Goal: Task Accomplishment & Management: Complete application form

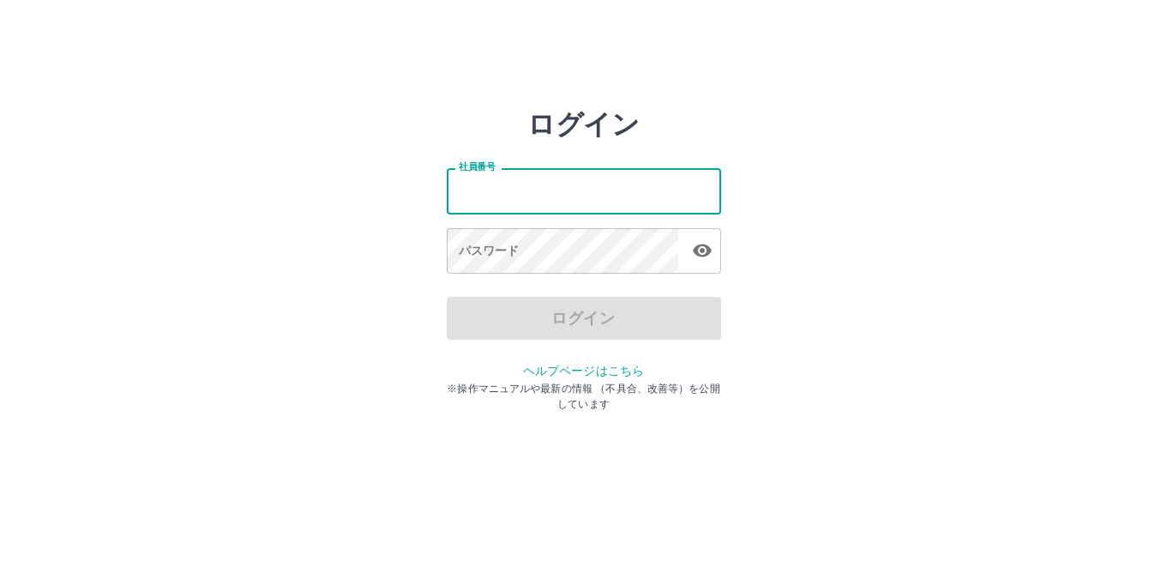
click at [504, 207] on input "社員番号" at bounding box center [584, 190] width 274 height 45
type input "*******"
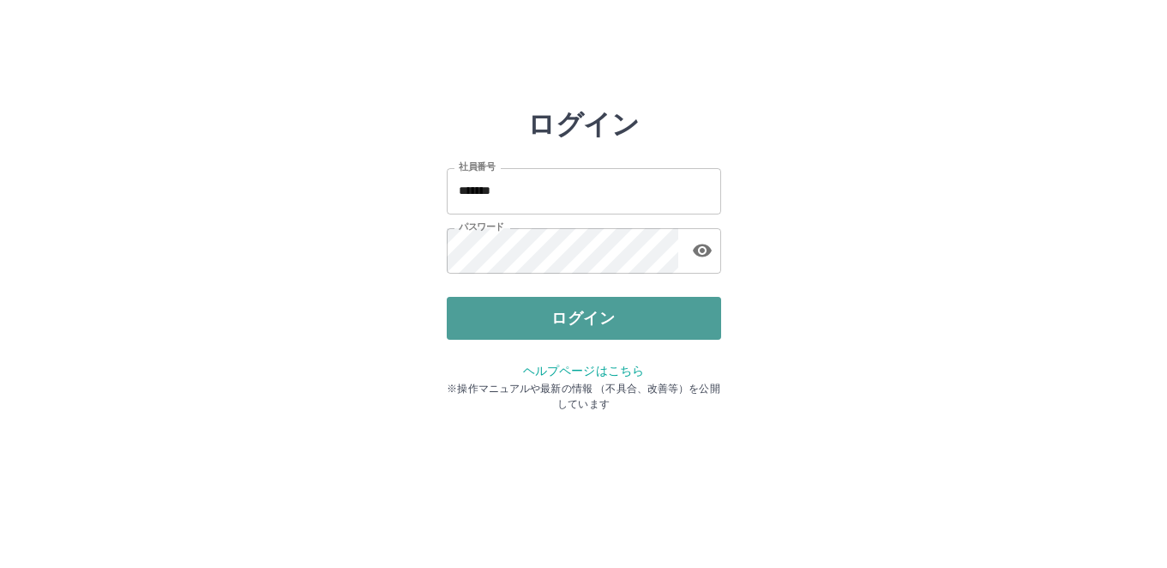
click at [572, 312] on button "ログイン" at bounding box center [584, 318] width 274 height 43
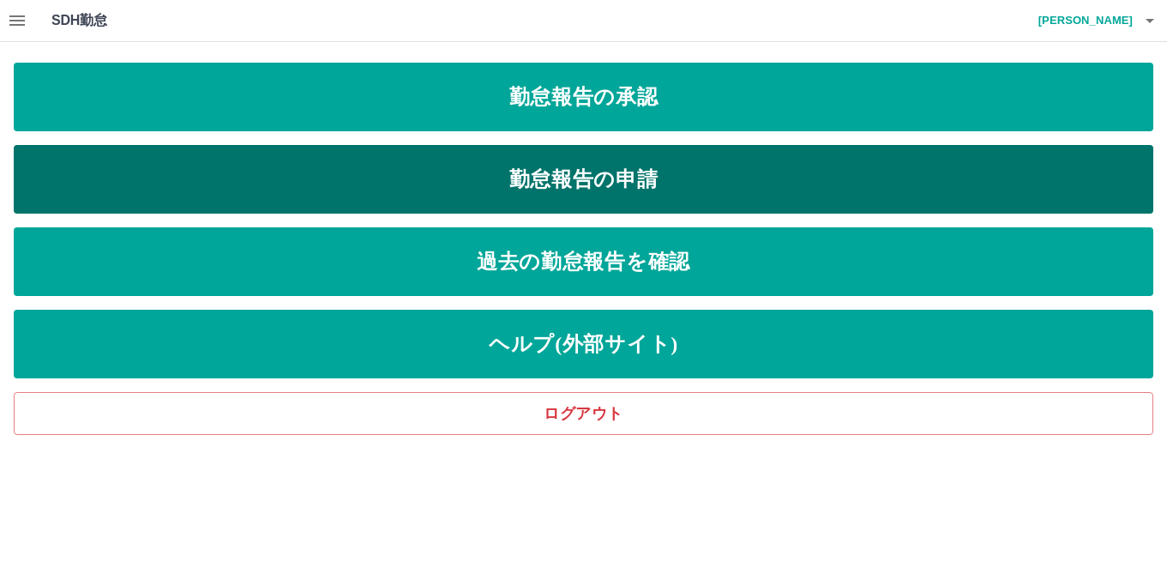
click at [600, 197] on link "勤怠報告の申請" at bounding box center [583, 179] width 1139 height 69
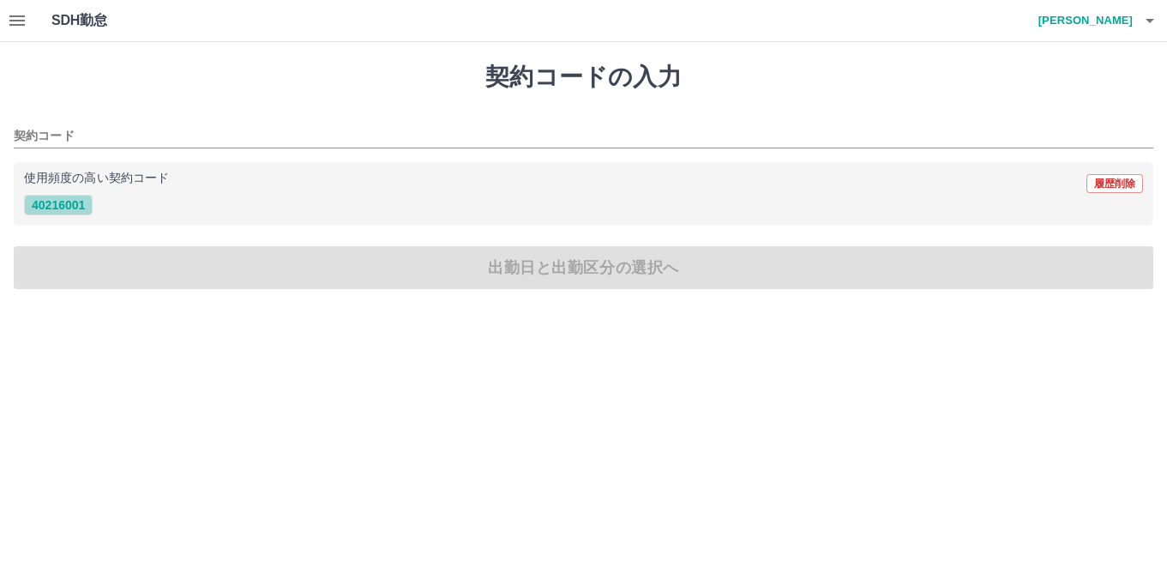
click at [78, 203] on button "40216001" at bounding box center [58, 205] width 69 height 21
type input "********"
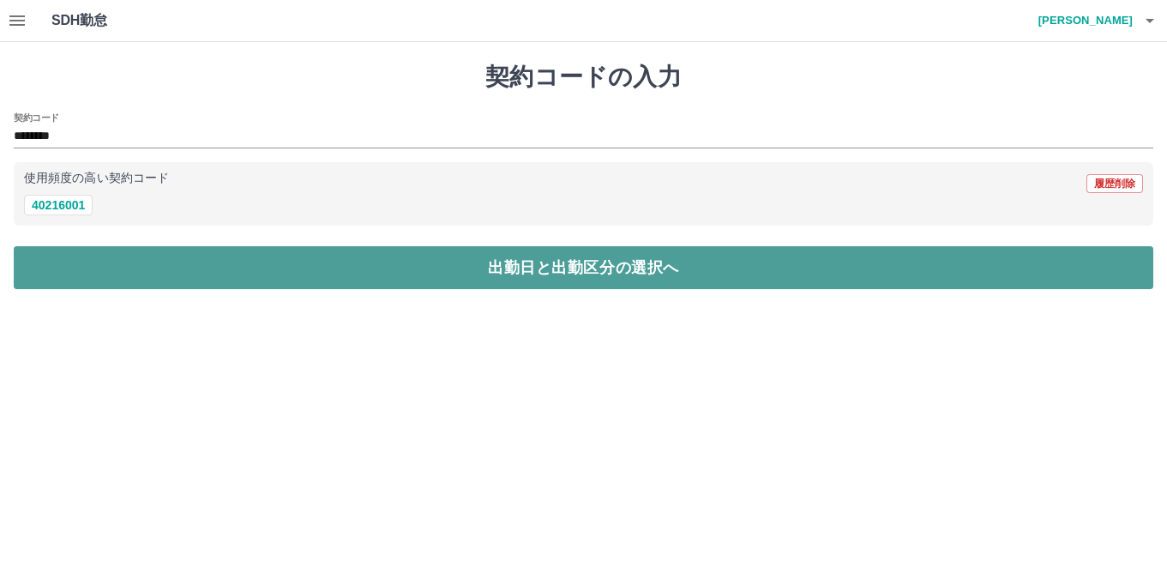
click at [306, 274] on button "出勤日と出勤区分の選択へ" at bounding box center [583, 267] width 1139 height 43
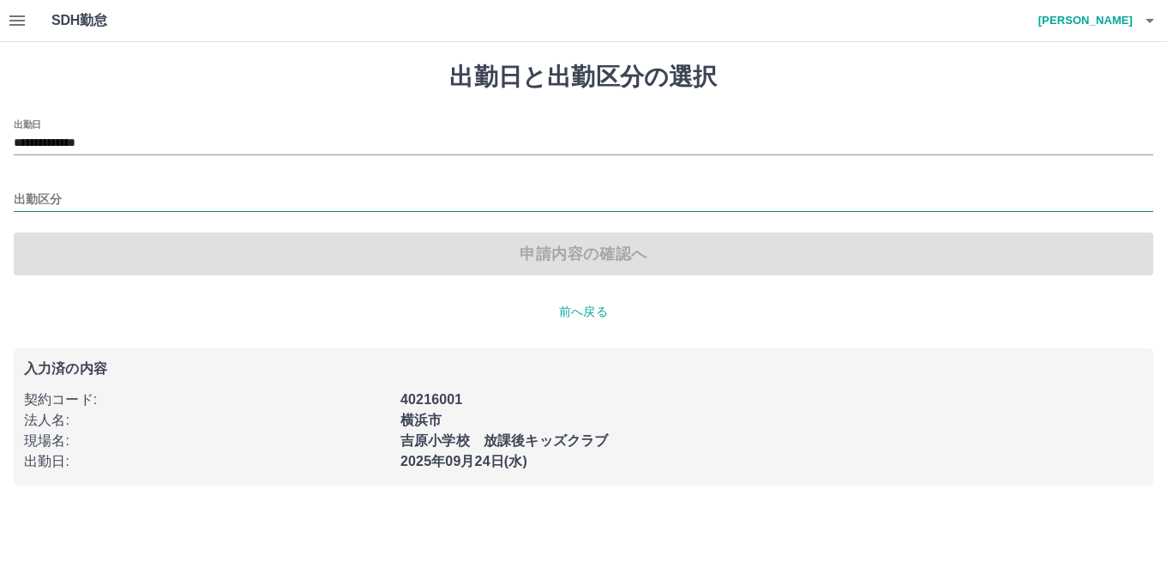
click at [306, 197] on input "出勤区分" at bounding box center [583, 199] width 1139 height 21
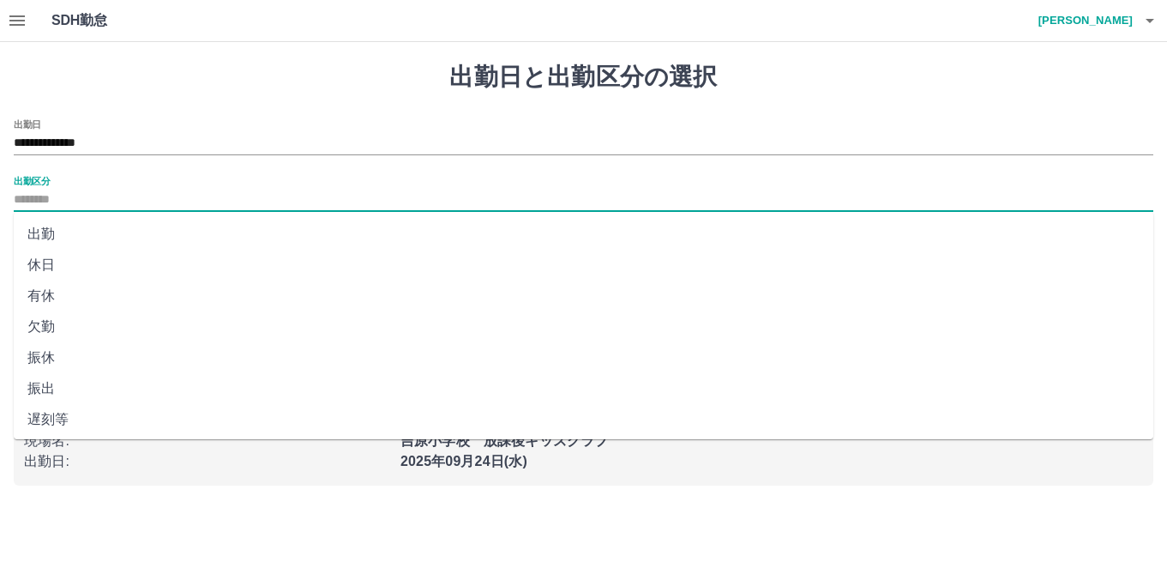
click at [279, 233] on li "出勤" at bounding box center [583, 234] width 1139 height 31
type input "**"
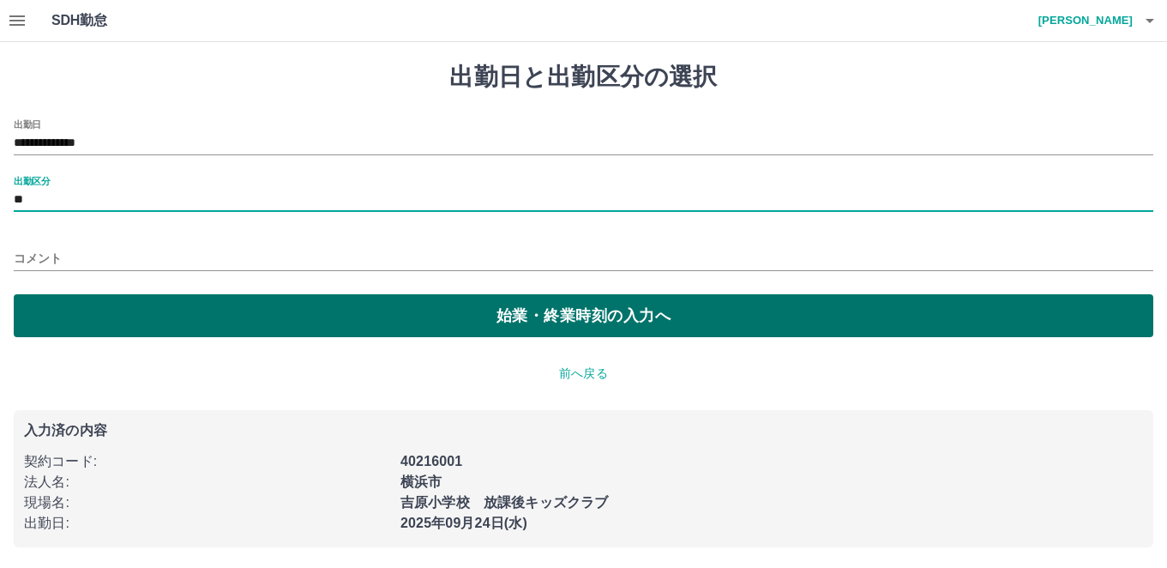
click at [374, 315] on button "始業・終業時刻の入力へ" at bounding box center [583, 315] width 1139 height 43
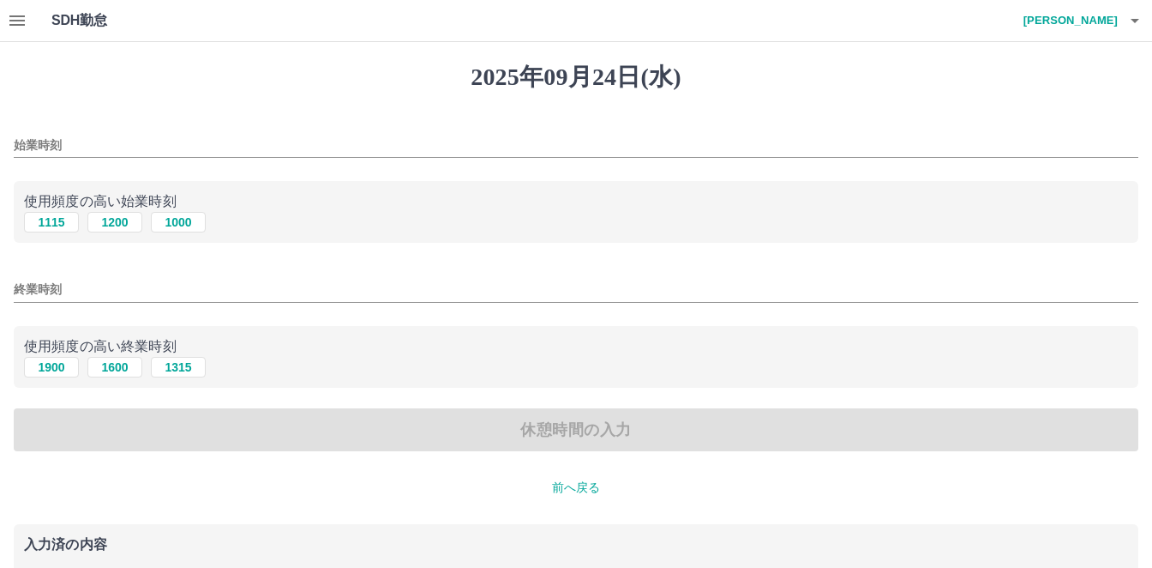
click at [149, 147] on input "始業時刻" at bounding box center [576, 145] width 1125 height 25
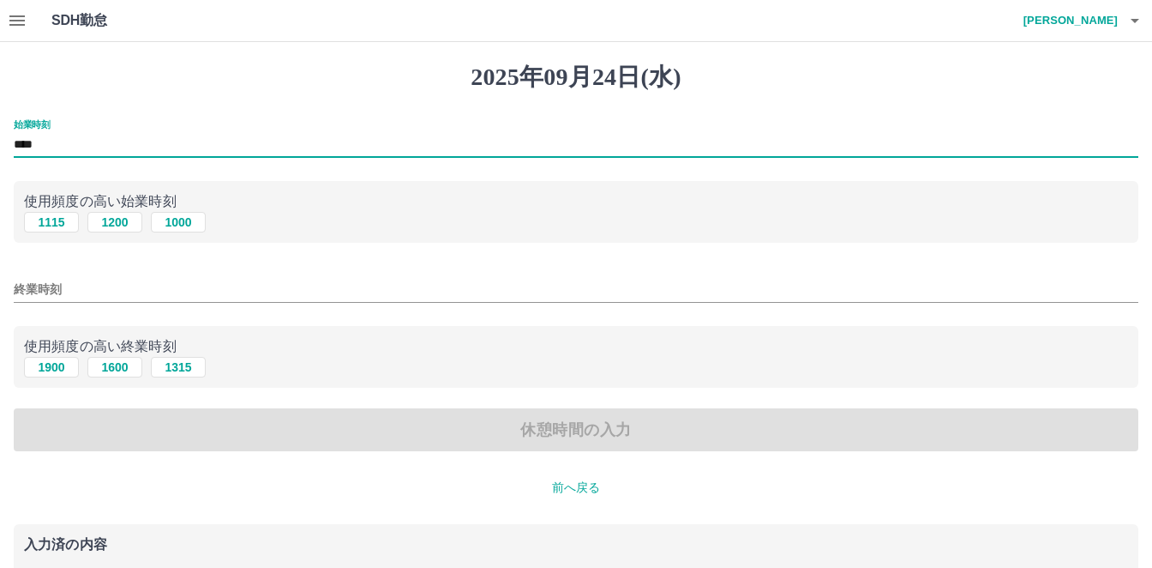
type input "****"
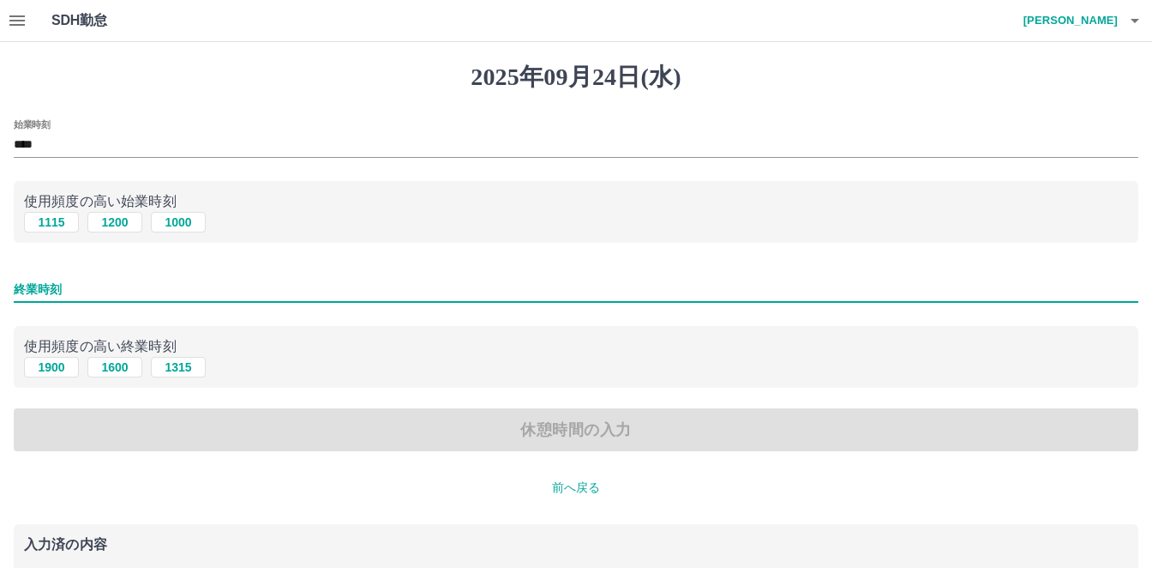
click at [178, 285] on input "終業時刻" at bounding box center [576, 289] width 1125 height 25
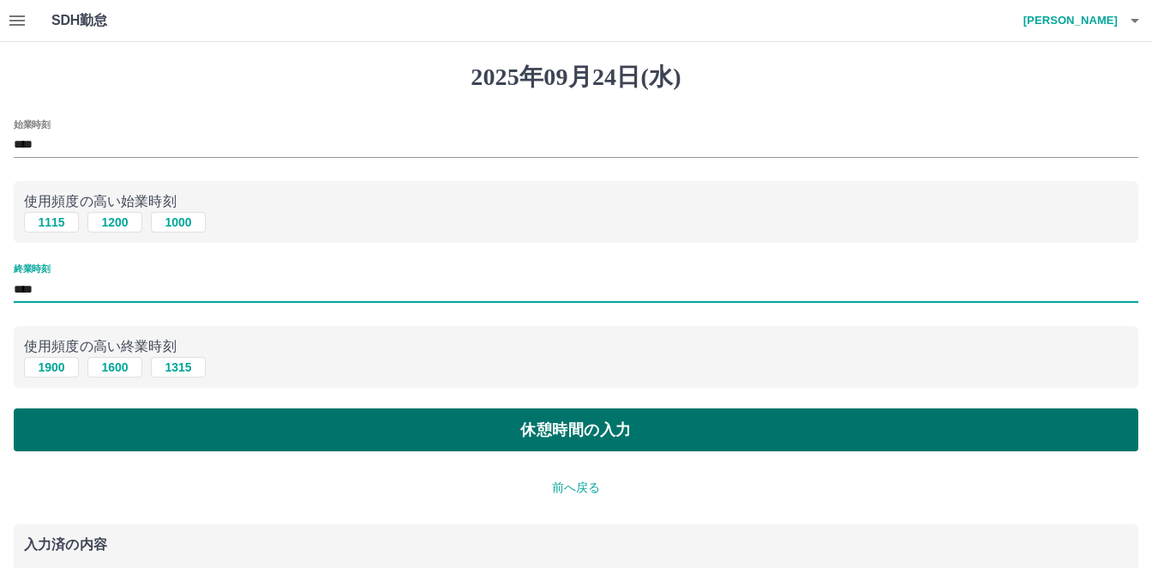
type input "****"
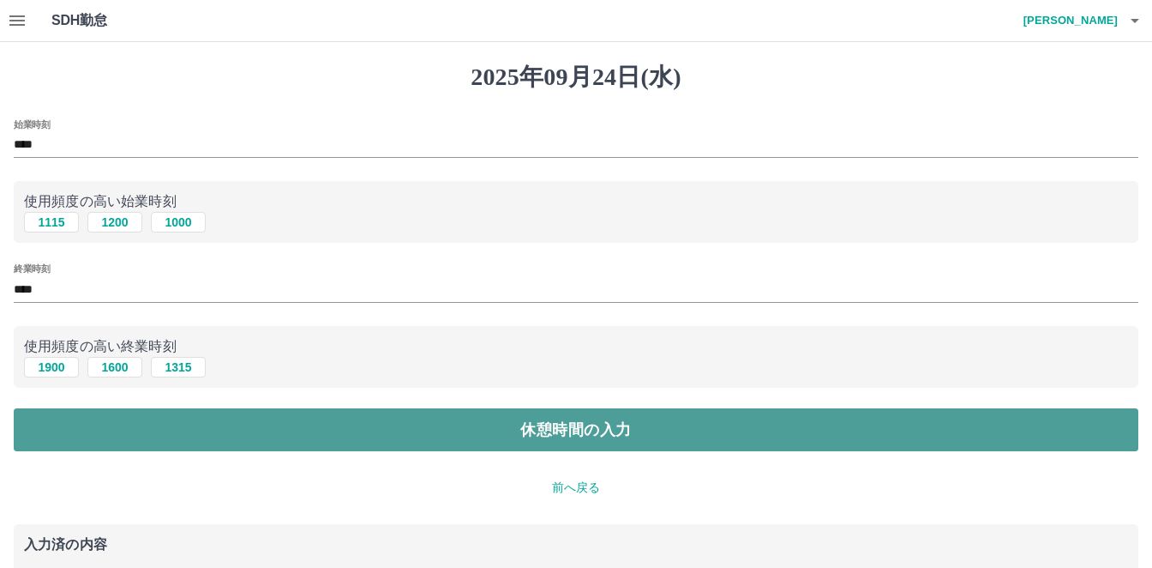
click at [365, 423] on button "休憩時間の入力" at bounding box center [576, 429] width 1125 height 43
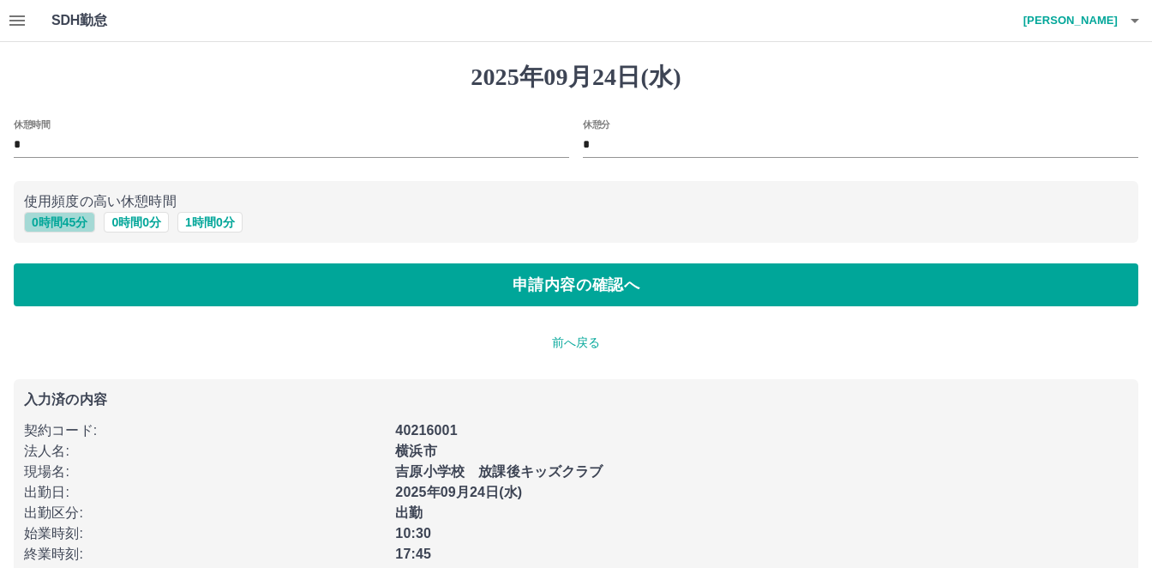
click at [75, 223] on button "0 時間 45 分" at bounding box center [59, 222] width 71 height 21
type input "**"
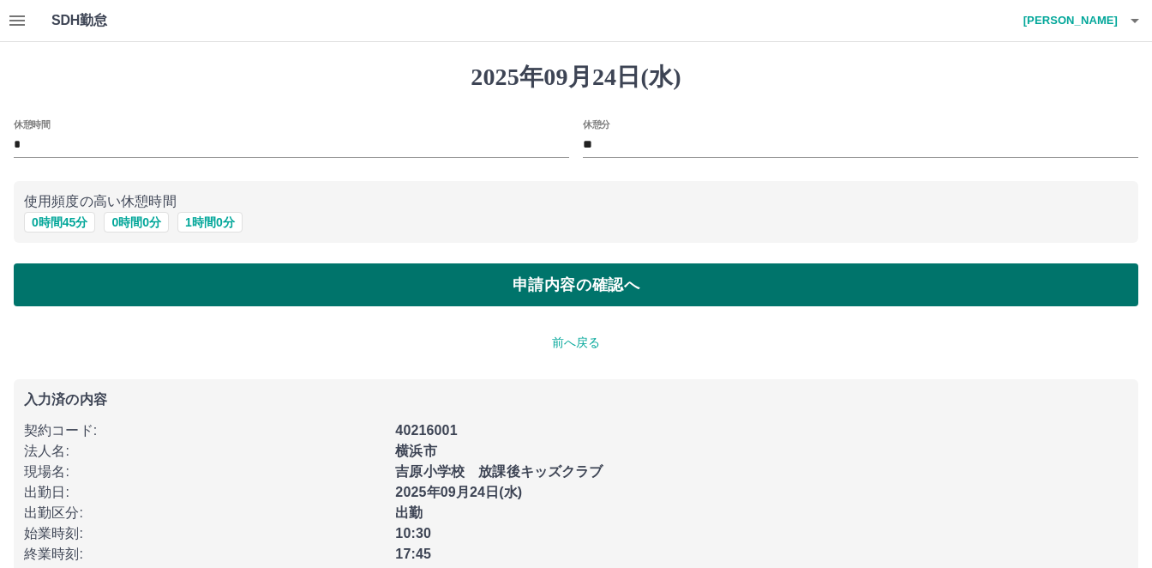
click at [286, 288] on button "申請内容の確認へ" at bounding box center [576, 284] width 1125 height 43
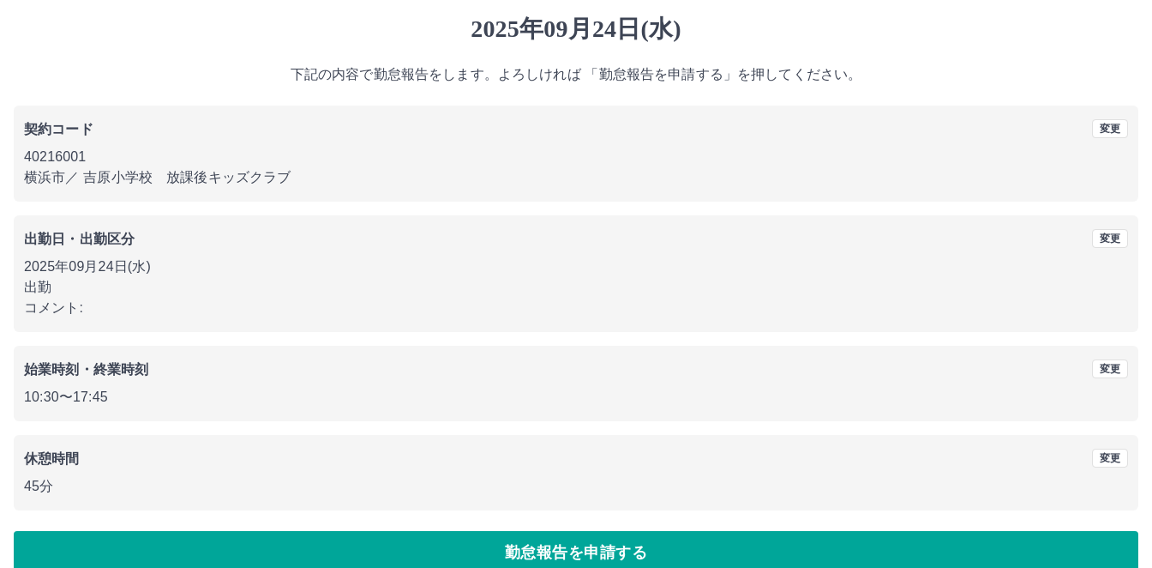
scroll to position [75, 0]
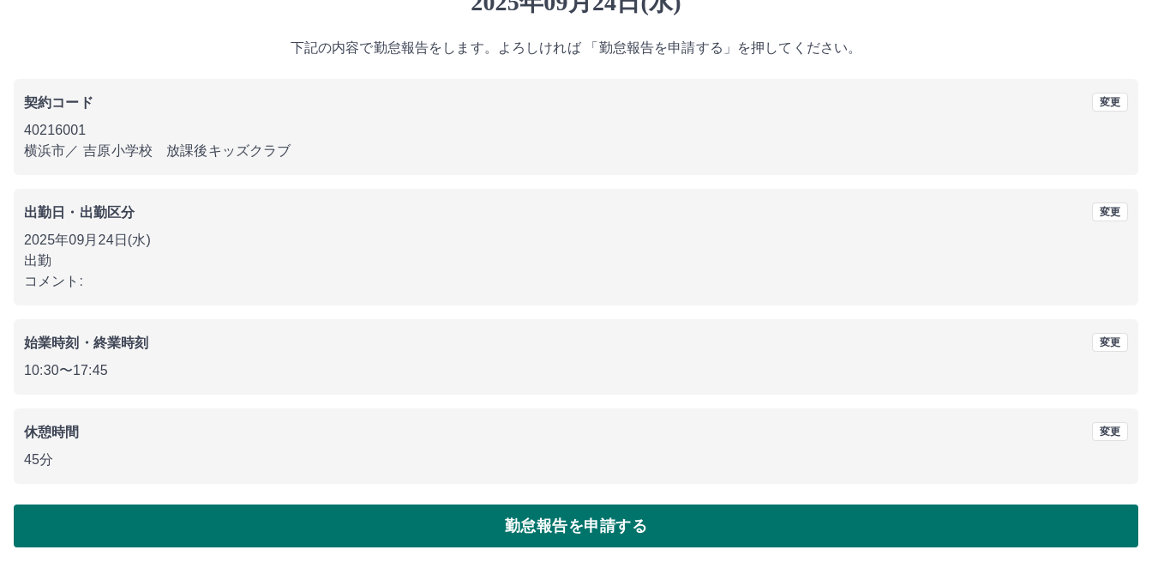
click at [552, 519] on button "勤怠報告を申請する" at bounding box center [576, 525] width 1125 height 43
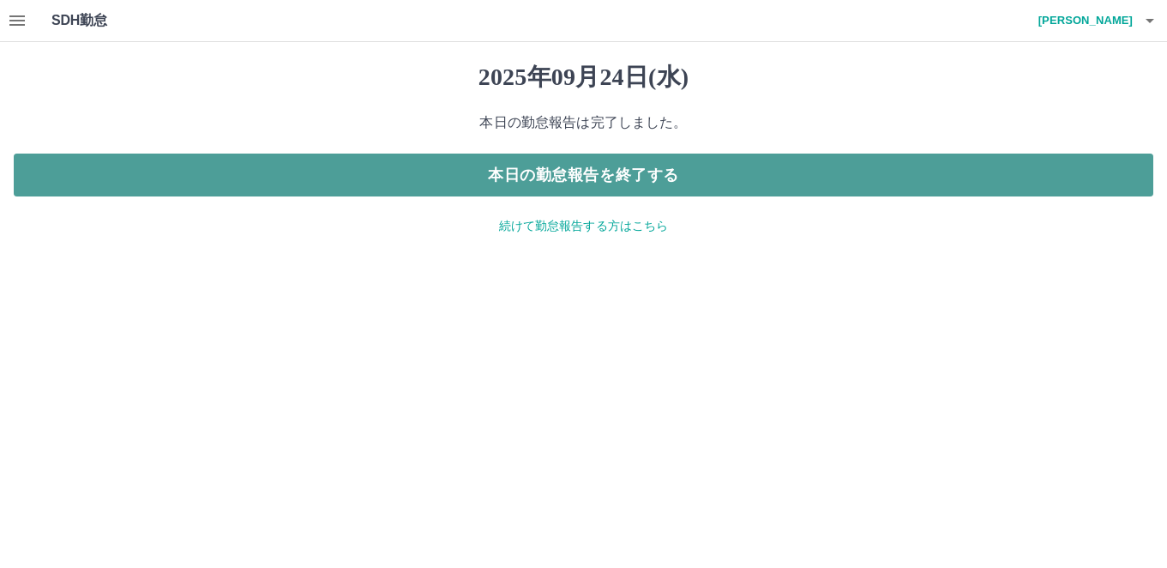
click at [321, 169] on button "本日の勤怠報告を終了する" at bounding box center [583, 174] width 1139 height 43
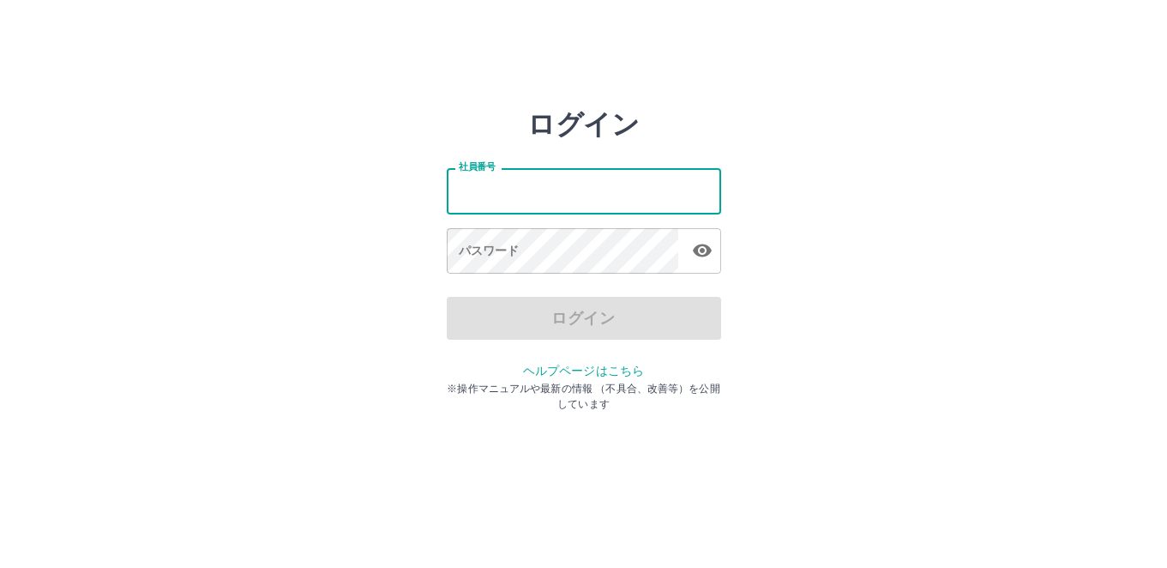
click at [500, 189] on input "社員番号" at bounding box center [584, 190] width 274 height 45
type input "*******"
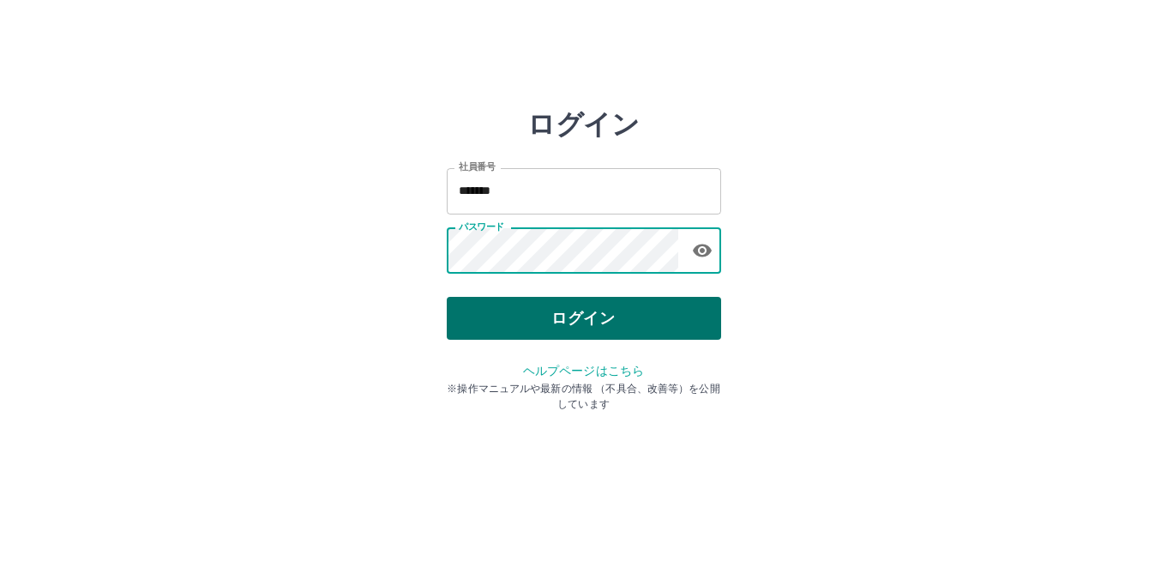
click at [602, 312] on button "ログイン" at bounding box center [584, 318] width 274 height 43
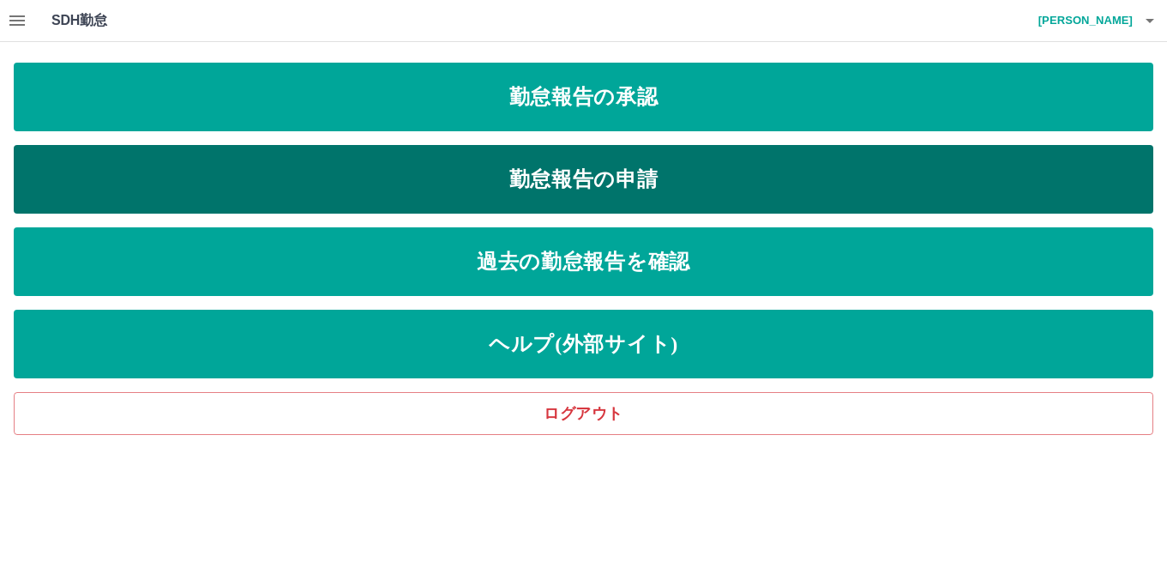
click at [605, 187] on link "勤怠報告の申請" at bounding box center [583, 179] width 1139 height 69
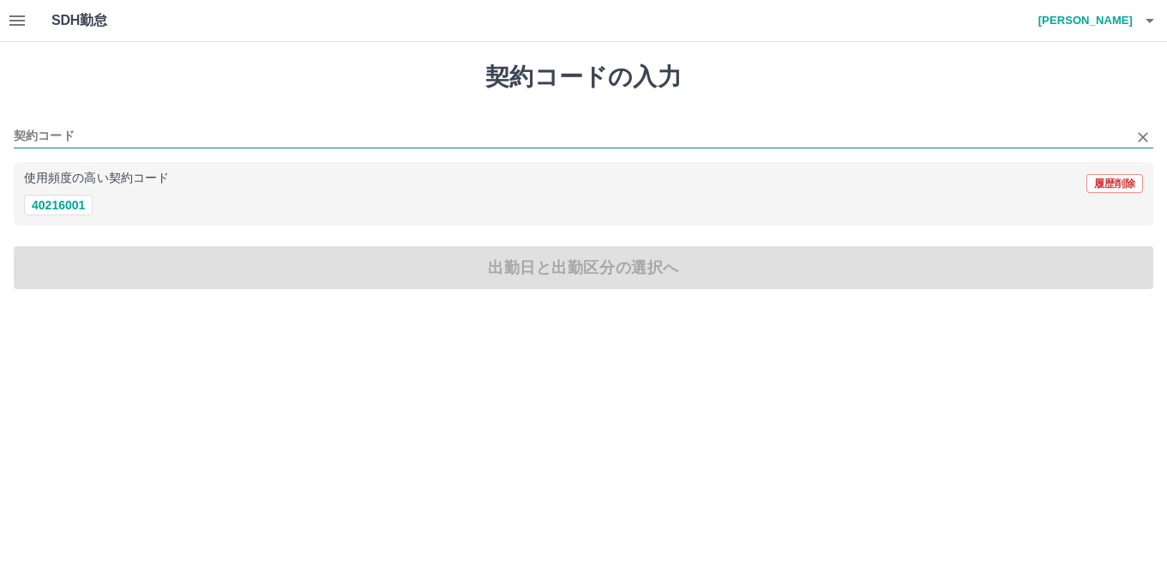
click at [393, 135] on input "契約コード" at bounding box center [571, 136] width 1114 height 21
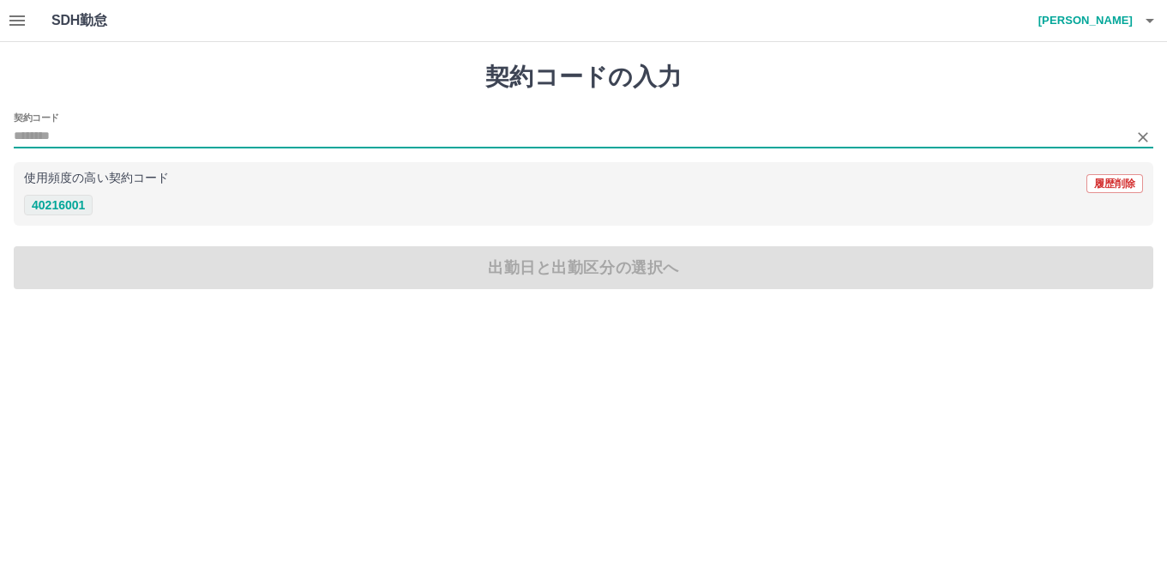
click at [89, 209] on button "40216001" at bounding box center [58, 205] width 69 height 21
type input "********"
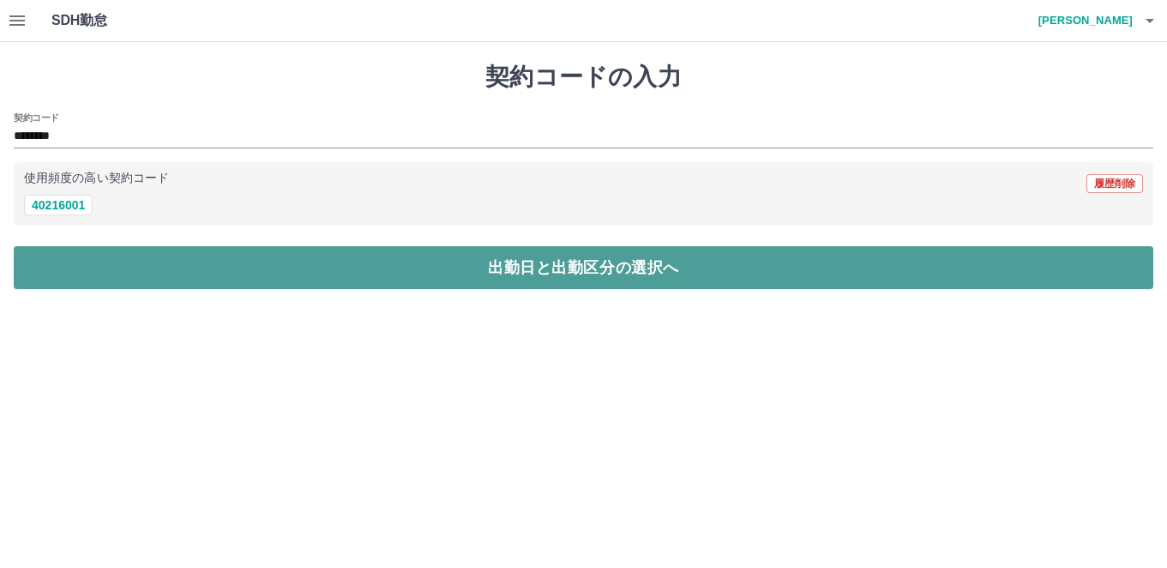
click at [245, 269] on button "出勤日と出勤区分の選択へ" at bounding box center [583, 267] width 1139 height 43
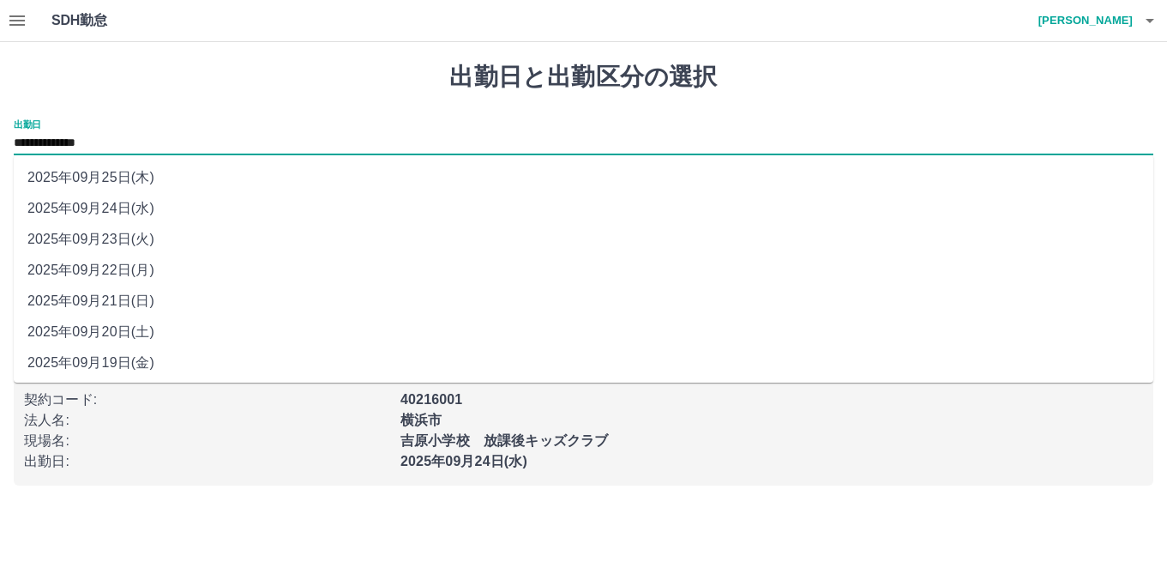
click at [278, 143] on input "**********" at bounding box center [583, 143] width 1139 height 21
click at [273, 238] on li "2025年09月23日(火)" at bounding box center [583, 239] width 1139 height 31
type input "**********"
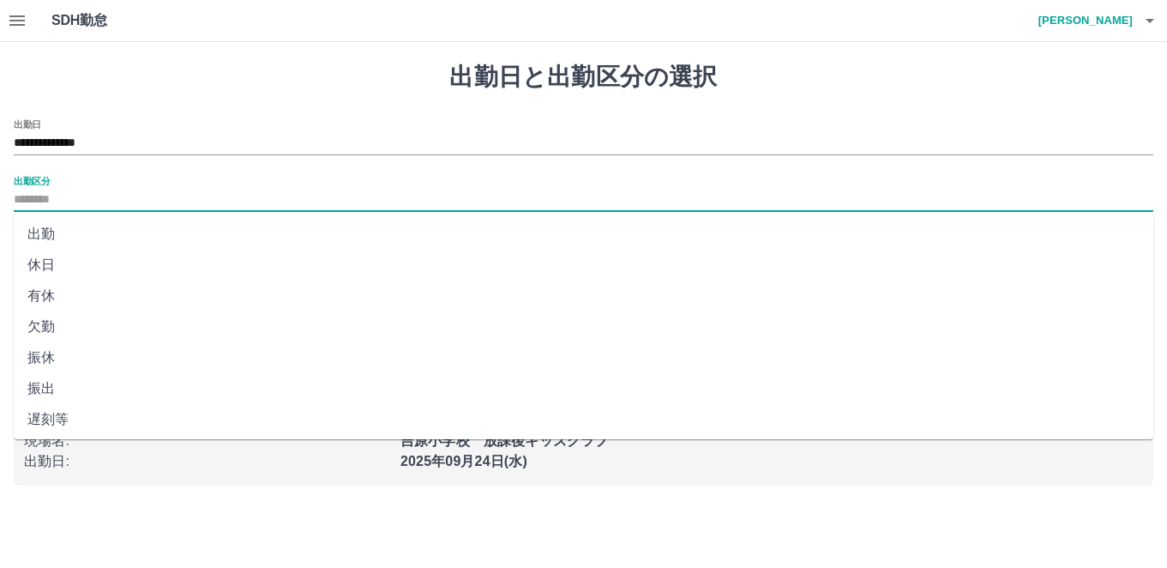
click at [273, 194] on input "出勤区分" at bounding box center [583, 199] width 1139 height 21
click at [258, 248] on li "出勤" at bounding box center [583, 234] width 1139 height 31
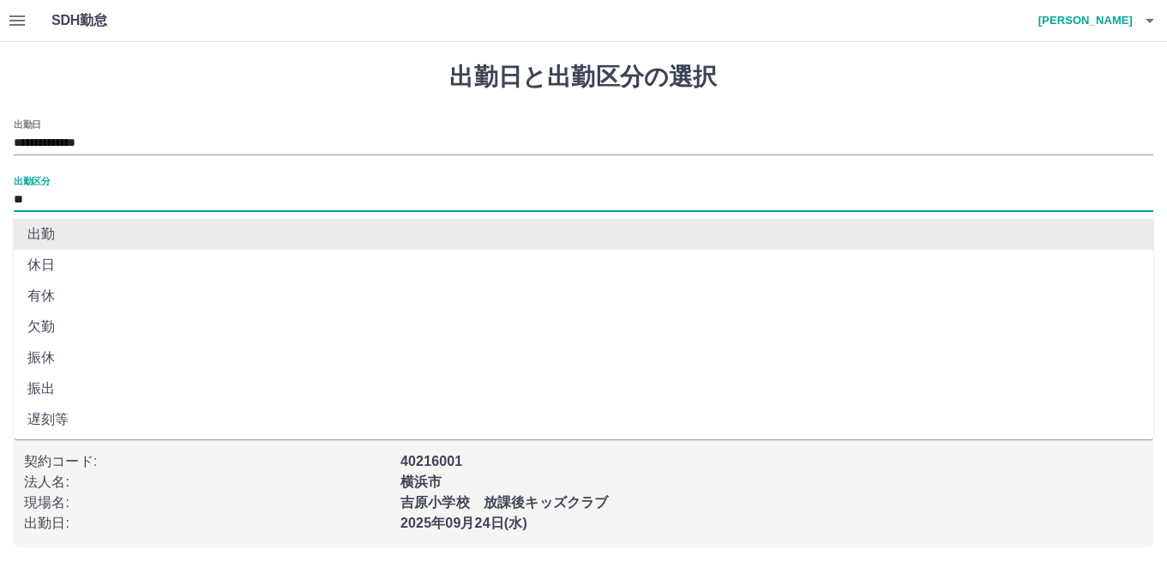
click at [262, 193] on input "**" at bounding box center [583, 199] width 1139 height 21
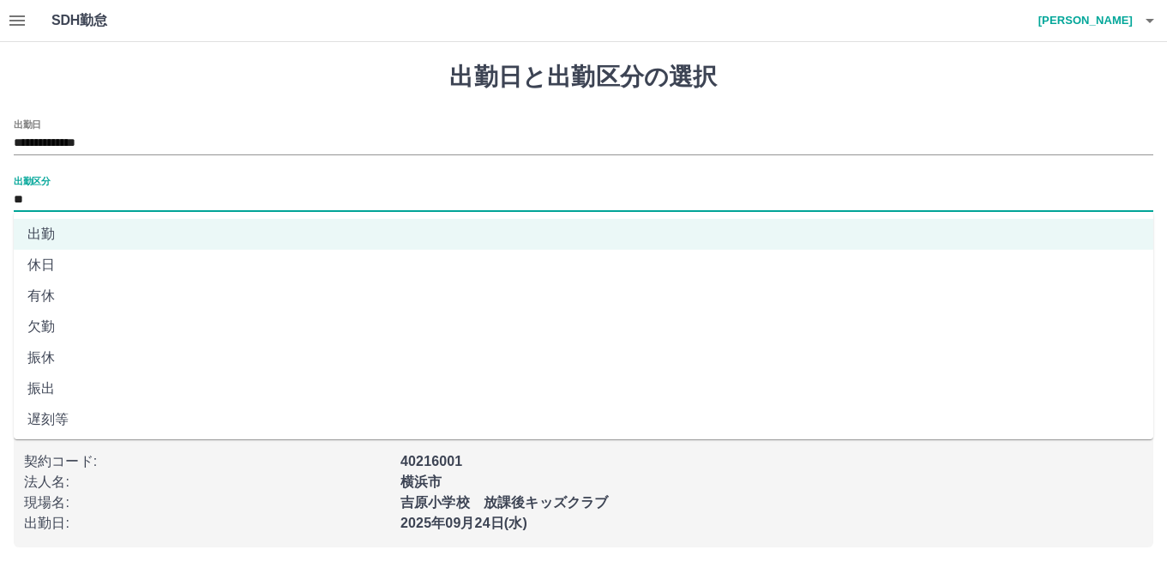
click at [254, 274] on li "休日" at bounding box center [583, 264] width 1139 height 31
type input "**"
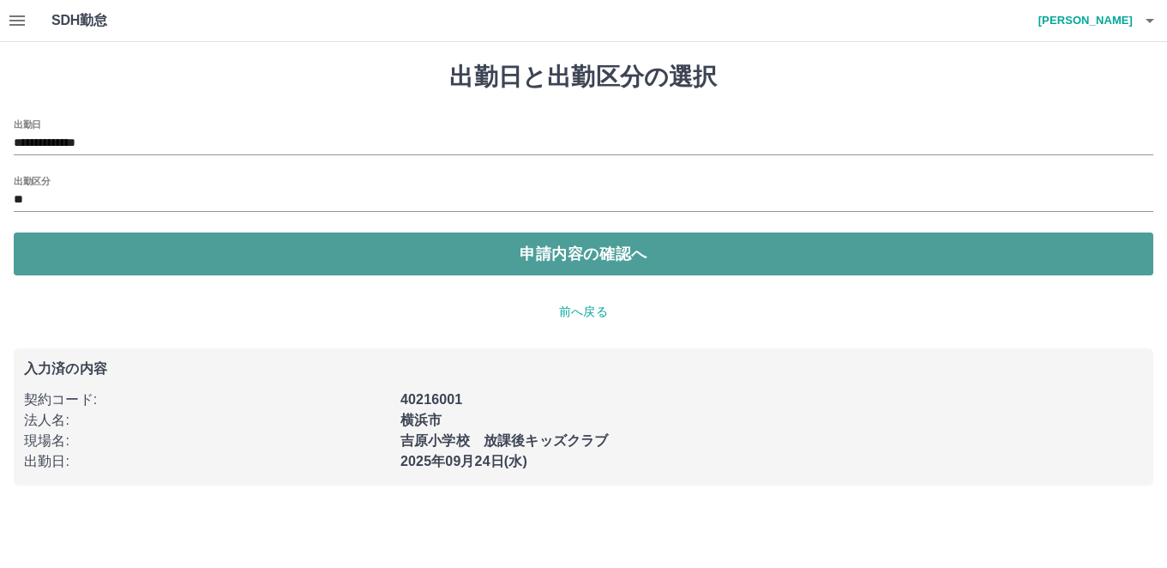
click at [330, 243] on button "申請内容の確認へ" at bounding box center [583, 253] width 1139 height 43
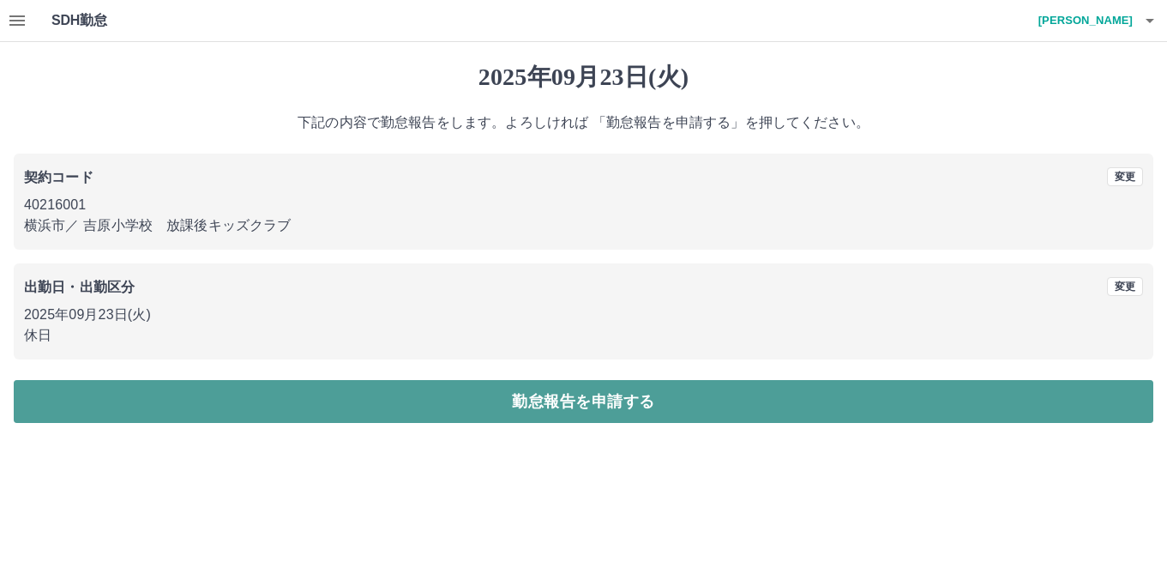
click at [479, 402] on button "勤怠報告を申請する" at bounding box center [583, 401] width 1139 height 43
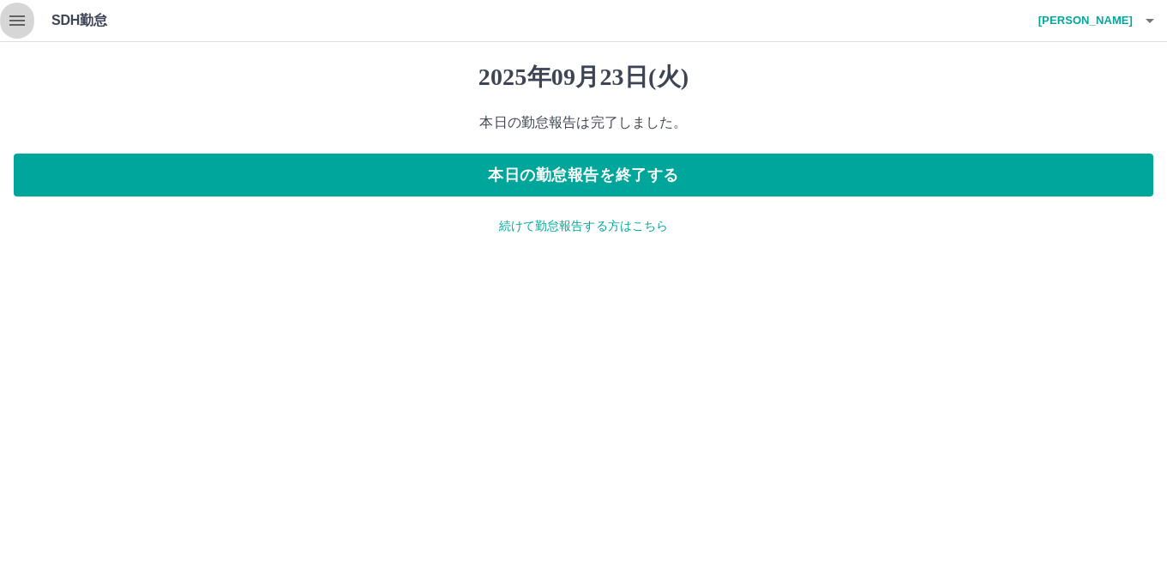
click at [23, 24] on icon "button" at bounding box center [16, 20] width 15 height 10
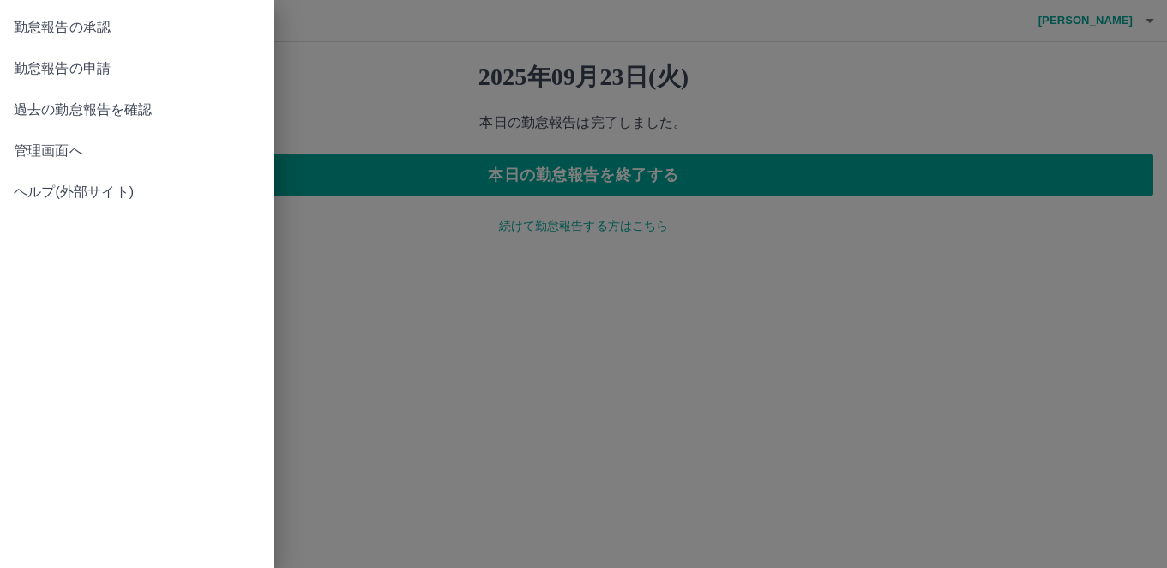
click at [99, 24] on span "勤怠報告の承認" at bounding box center [137, 27] width 247 height 21
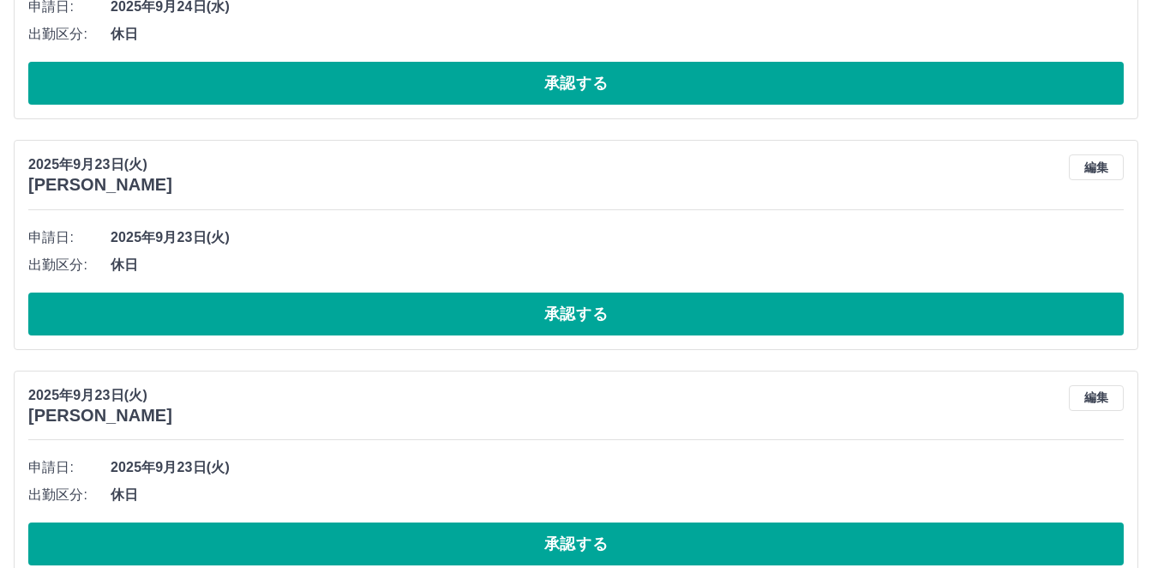
scroll to position [772, 0]
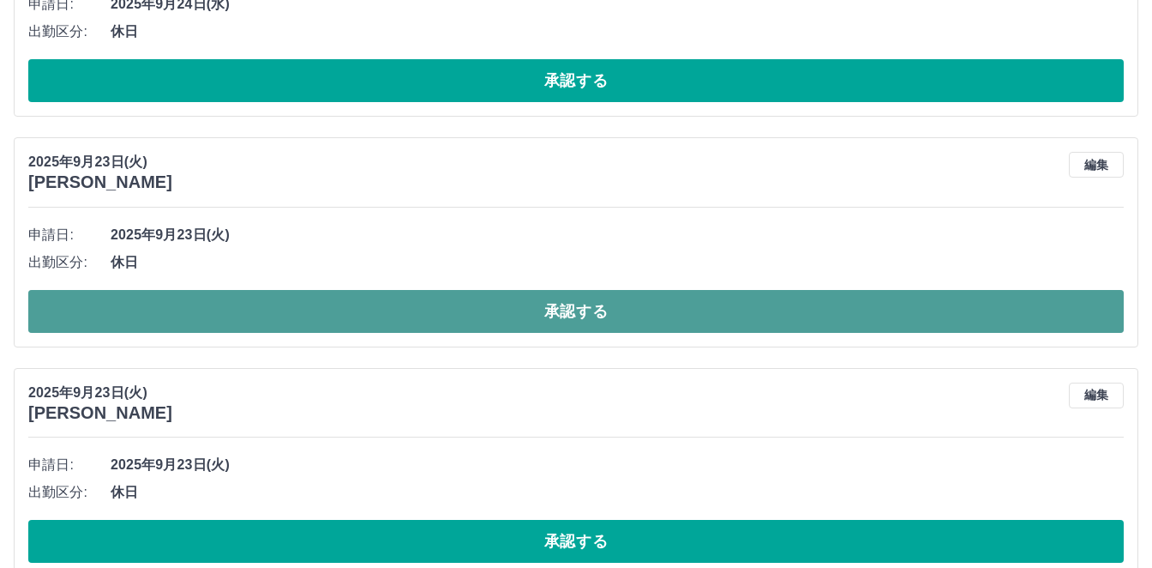
click at [362, 303] on button "承認する" at bounding box center [576, 311] width 1096 height 43
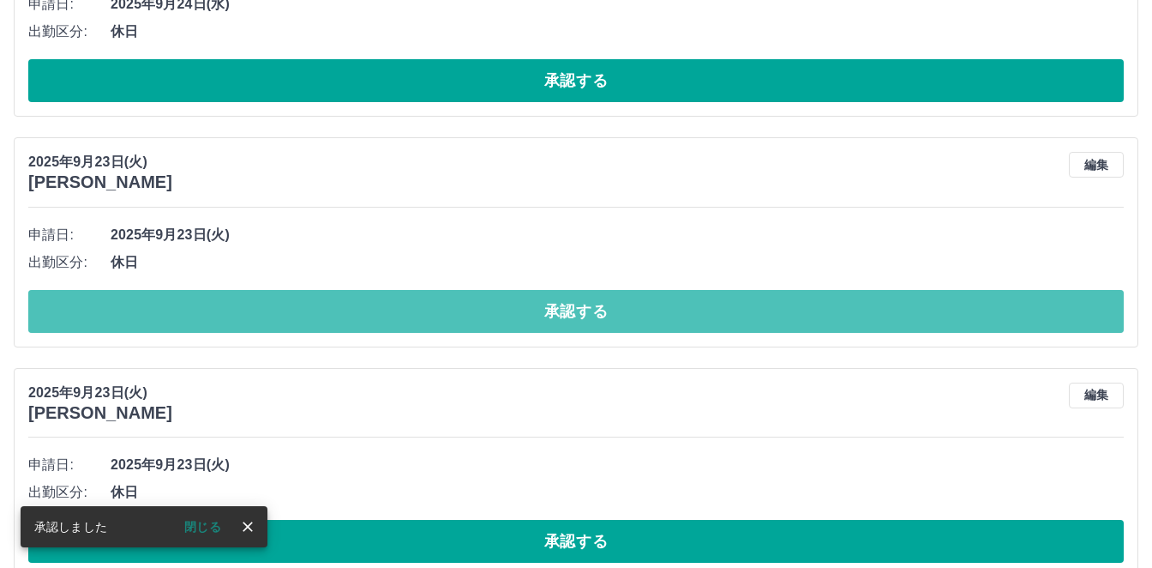
click at [362, 303] on button "承認する" at bounding box center [576, 311] width 1096 height 43
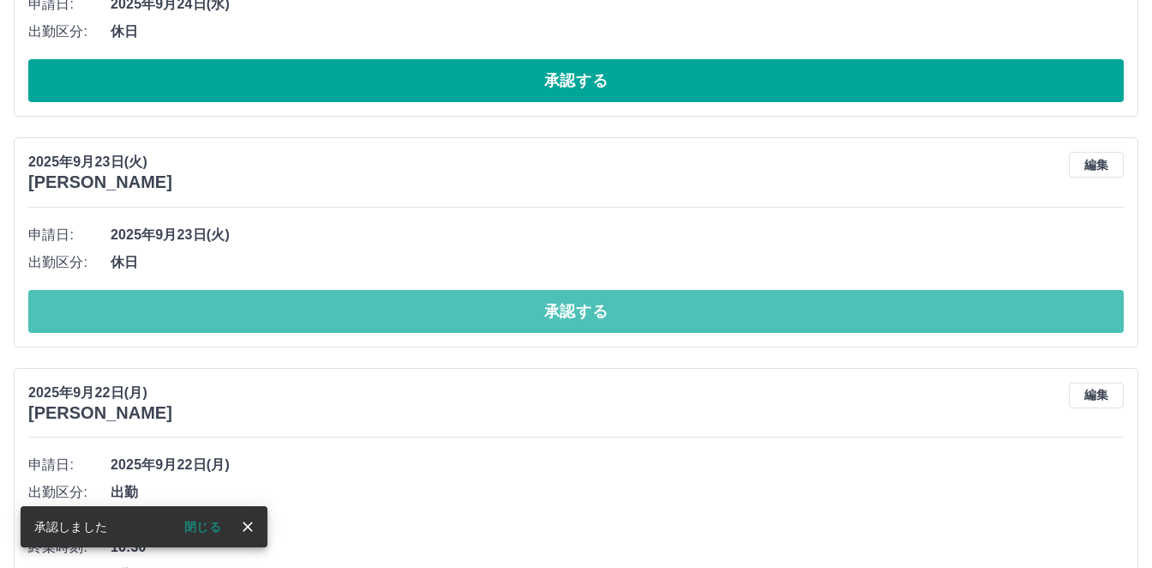
click at [362, 303] on button "承認する" at bounding box center [576, 311] width 1096 height 43
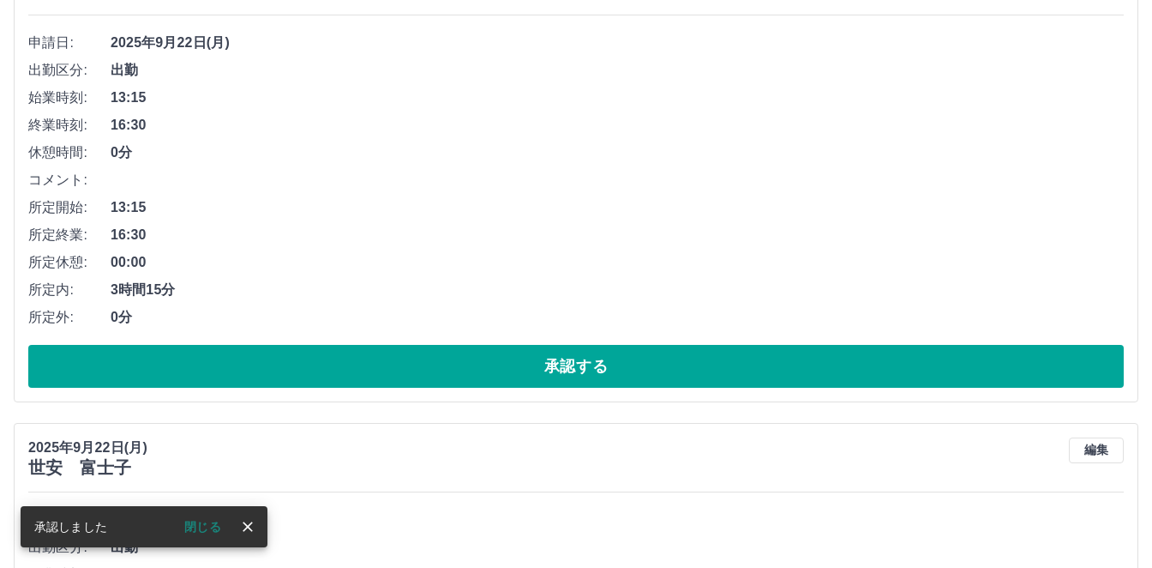
scroll to position [1029, 0]
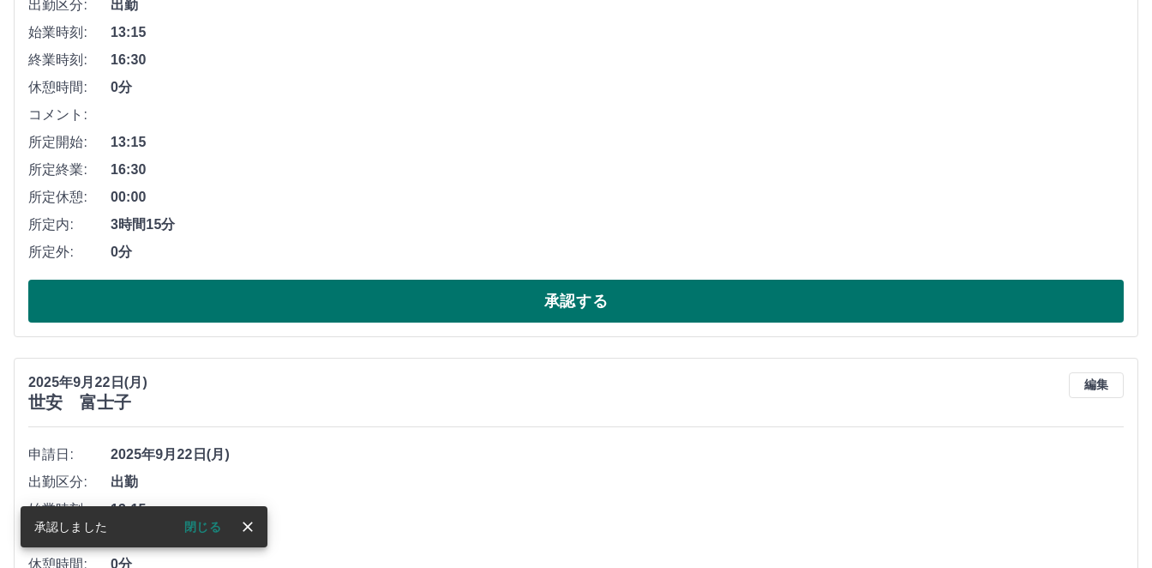
click at [381, 303] on button "承認する" at bounding box center [576, 300] width 1096 height 43
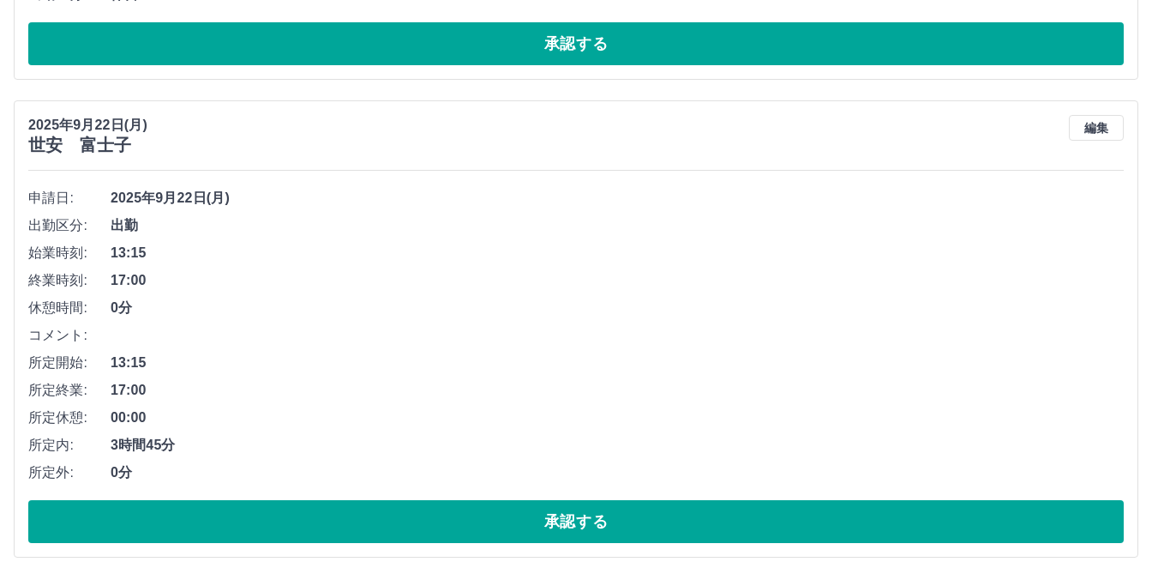
scroll to position [894, 0]
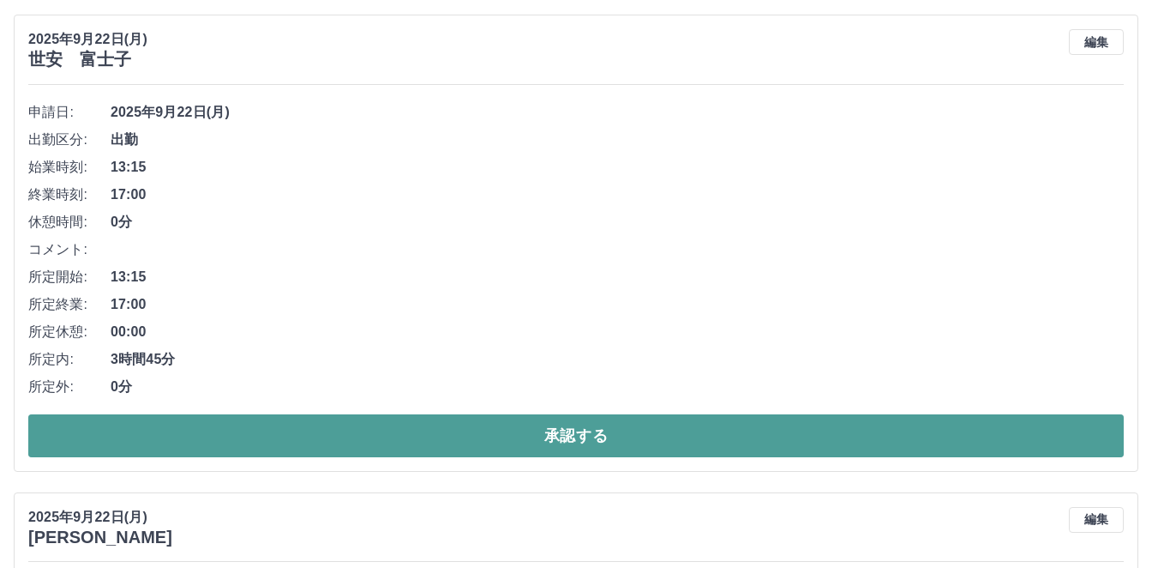
click at [422, 423] on button "承認する" at bounding box center [576, 435] width 1096 height 43
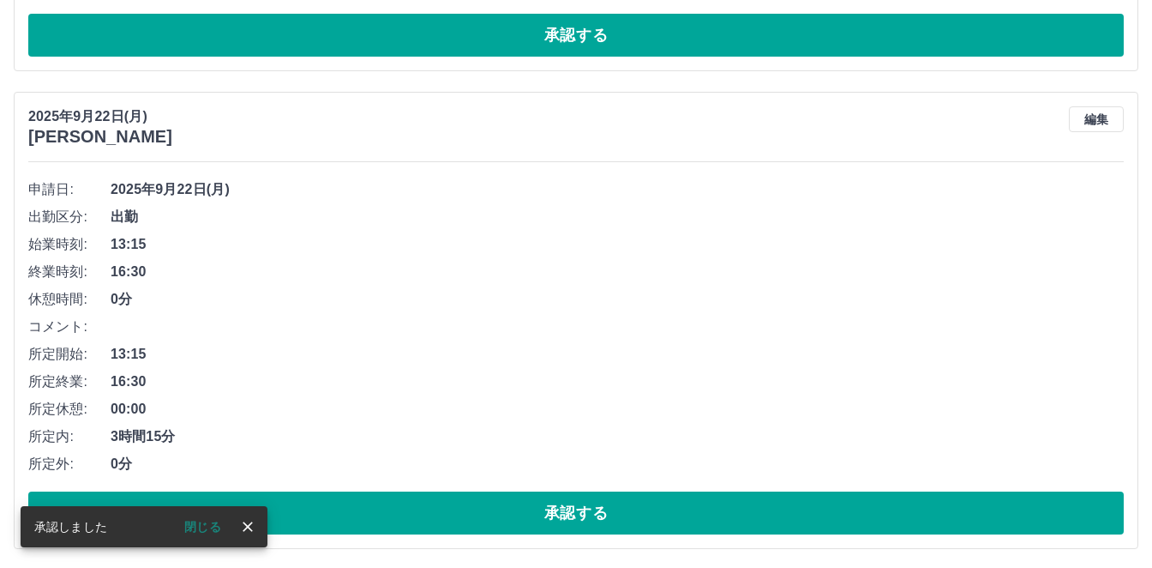
scroll to position [845, 0]
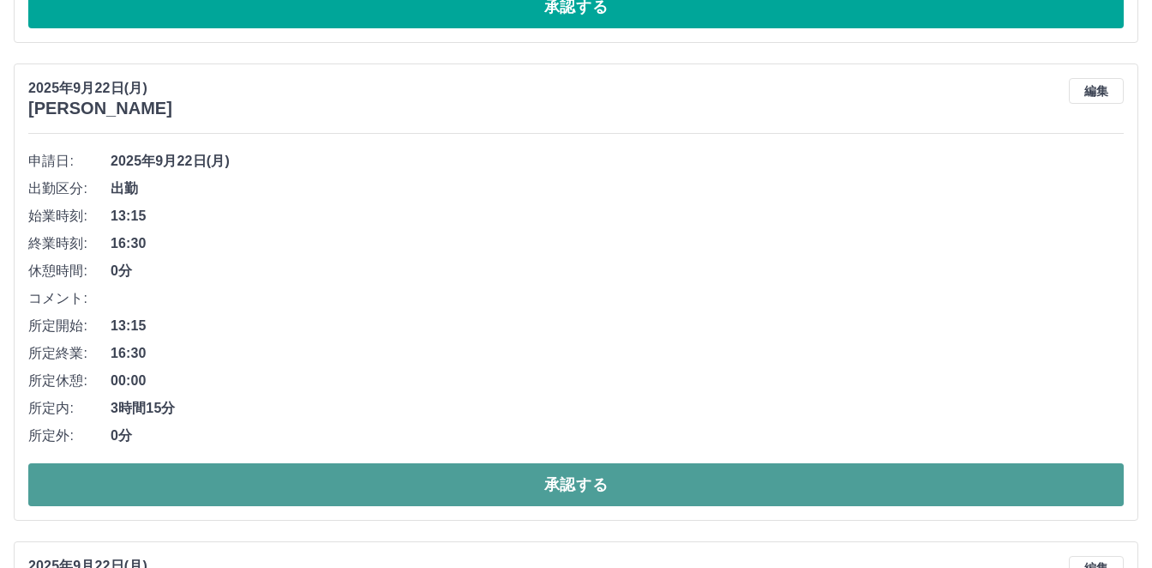
click at [519, 486] on button "承認する" at bounding box center [576, 484] width 1096 height 43
click at [530, 469] on button "承認する" at bounding box center [576, 484] width 1096 height 43
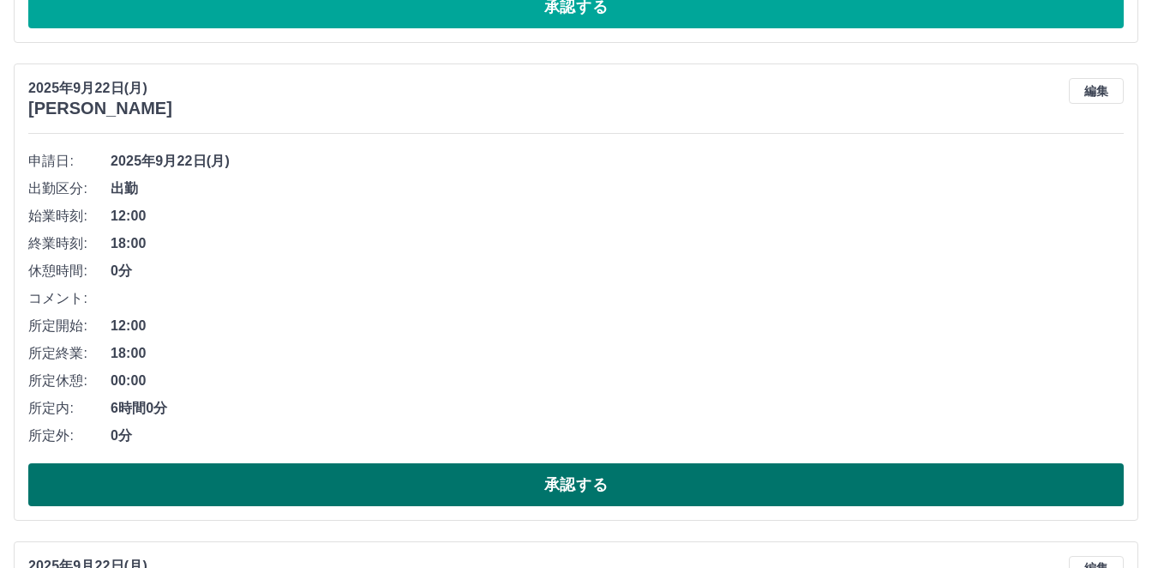
click at [556, 469] on button "承認する" at bounding box center [576, 484] width 1096 height 43
click at [585, 473] on button "承認する" at bounding box center [576, 484] width 1096 height 43
click at [578, 481] on button "承認する" at bounding box center [576, 484] width 1096 height 43
click at [582, 475] on button "承認する" at bounding box center [576, 484] width 1096 height 43
click at [607, 470] on button "承認する" at bounding box center [576, 484] width 1096 height 43
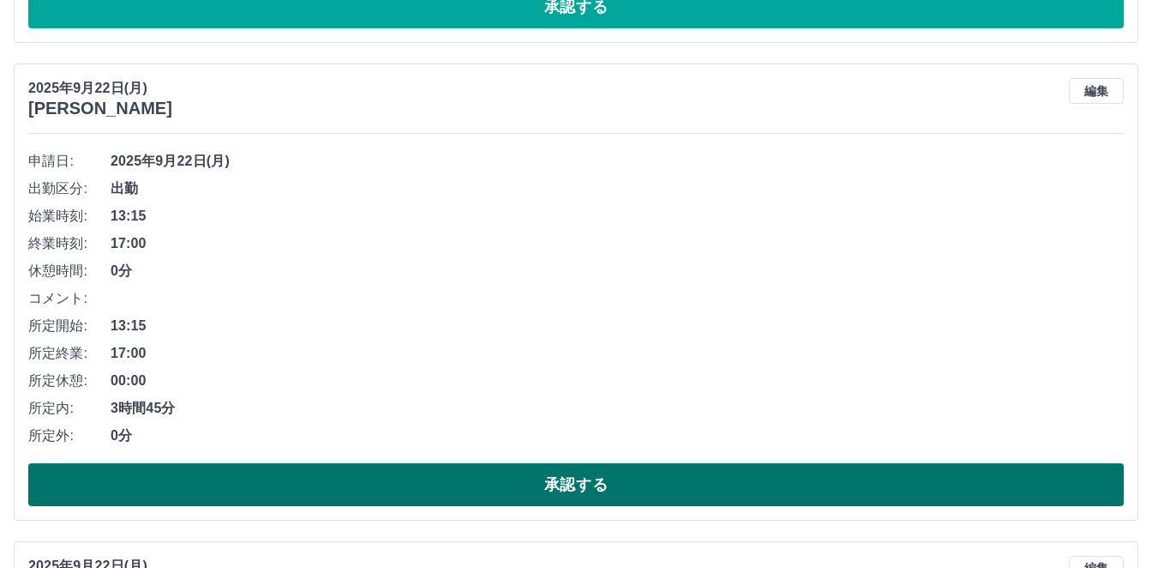
click at [618, 470] on button "承認する" at bounding box center [576, 484] width 1096 height 43
click at [717, 478] on button "承認する" at bounding box center [576, 484] width 1096 height 43
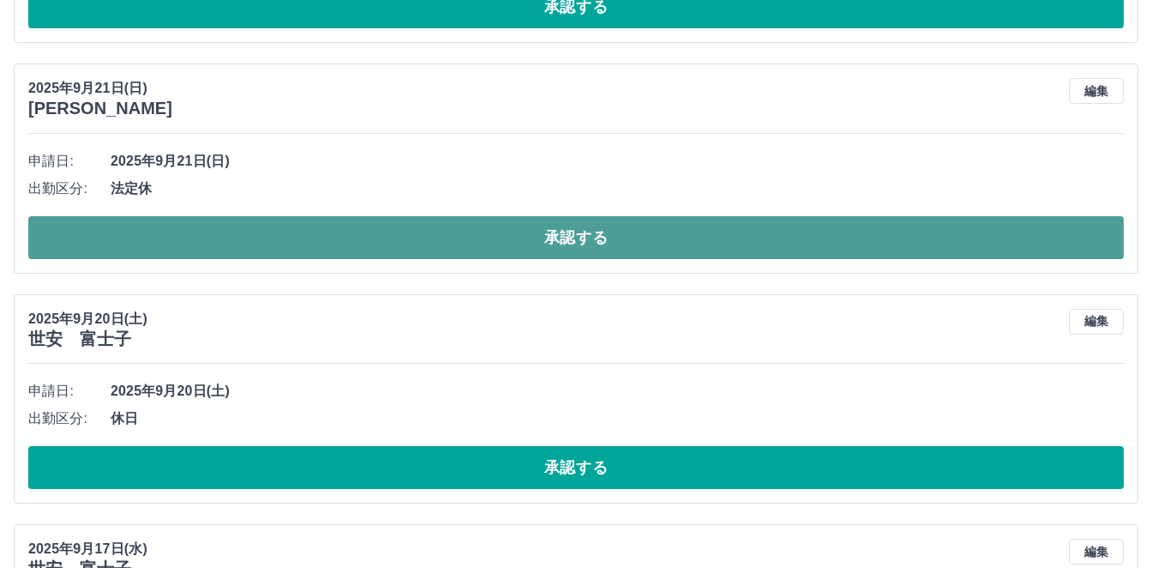
click at [734, 255] on button "承認する" at bounding box center [576, 237] width 1096 height 43
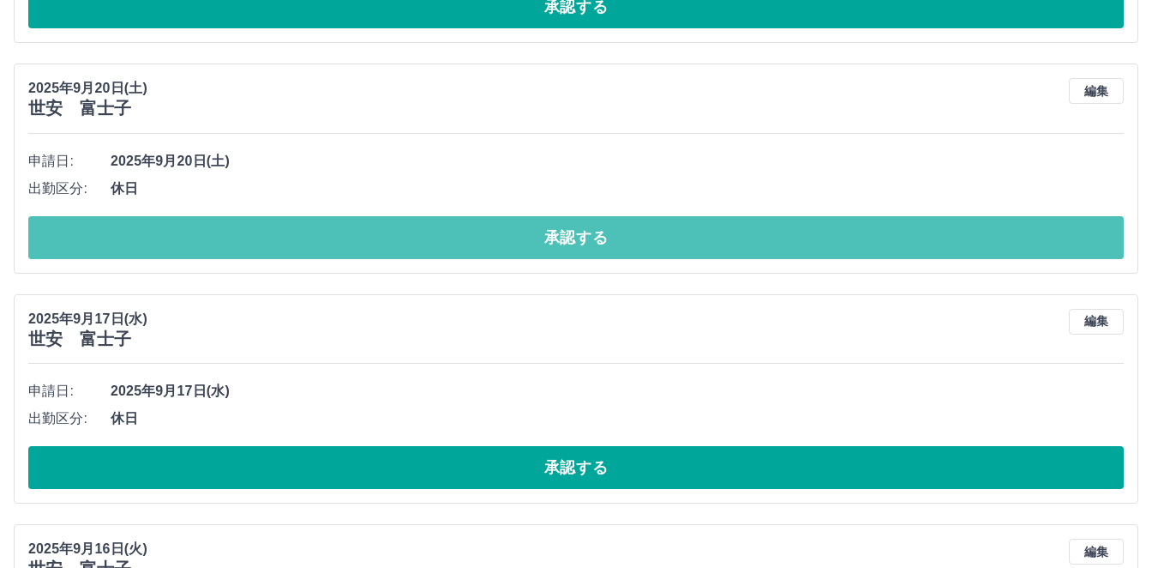
click at [734, 255] on button "承認する" at bounding box center [576, 237] width 1096 height 43
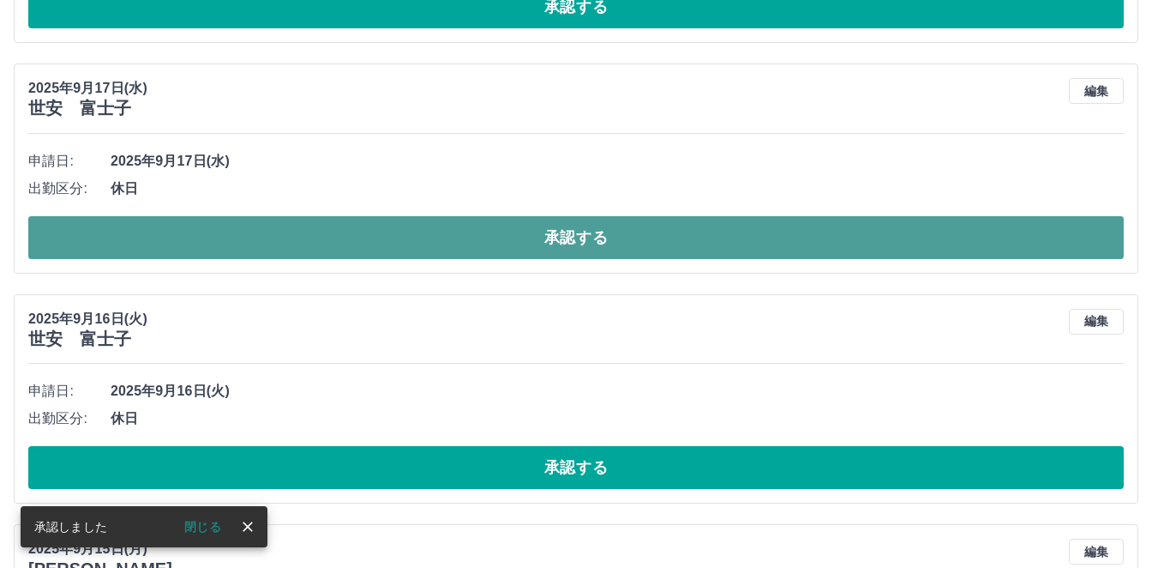
click at [735, 255] on button "承認する" at bounding box center [576, 237] width 1096 height 43
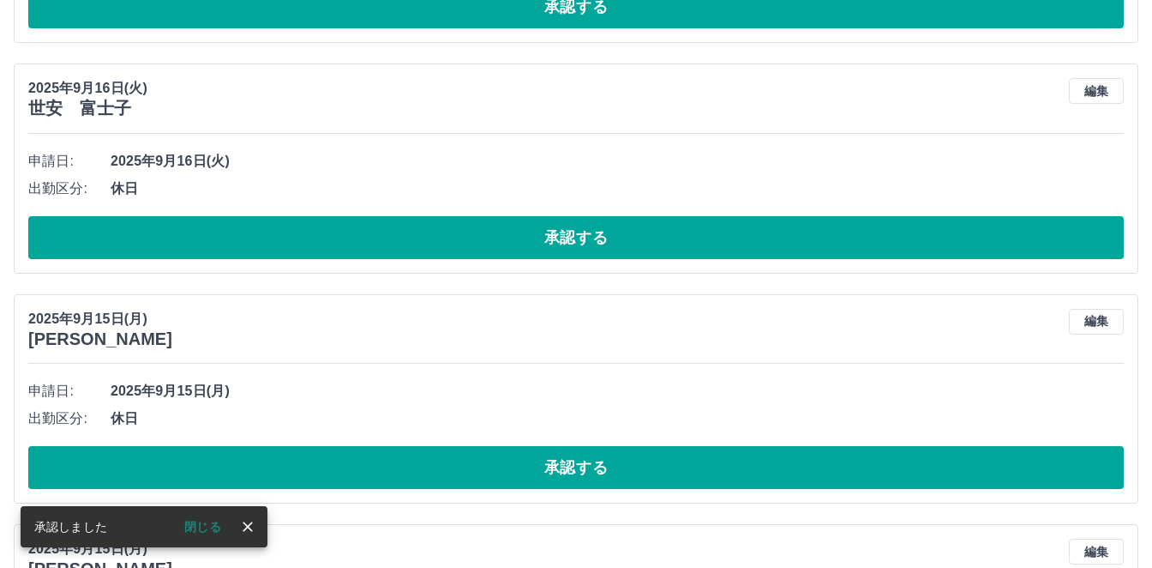
click at [735, 255] on button "承認する" at bounding box center [576, 237] width 1096 height 43
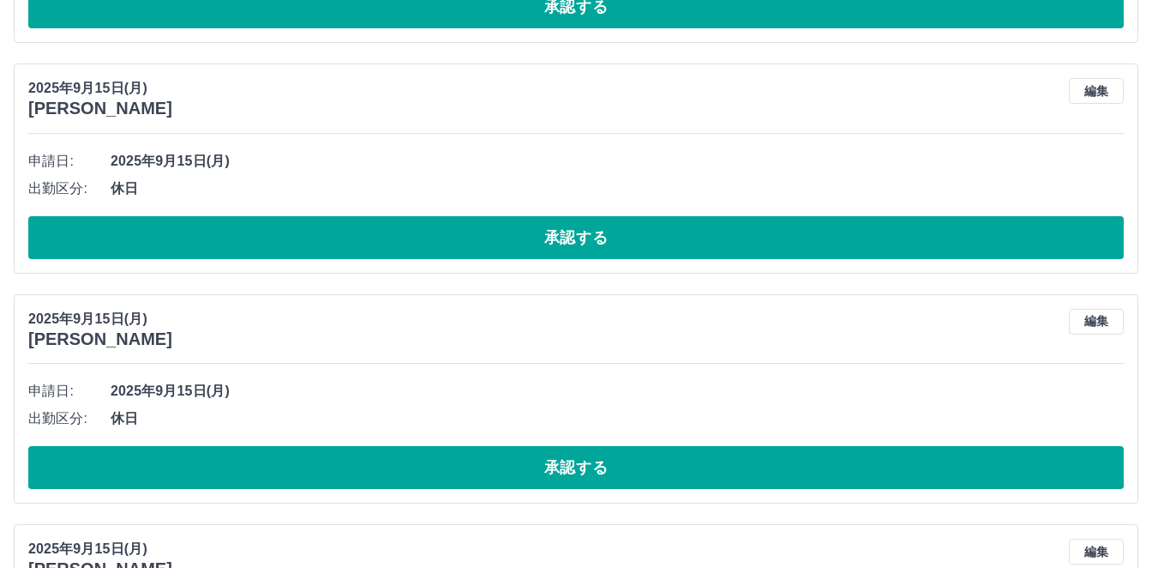
click at [735, 255] on button "承認する" at bounding box center [576, 237] width 1096 height 43
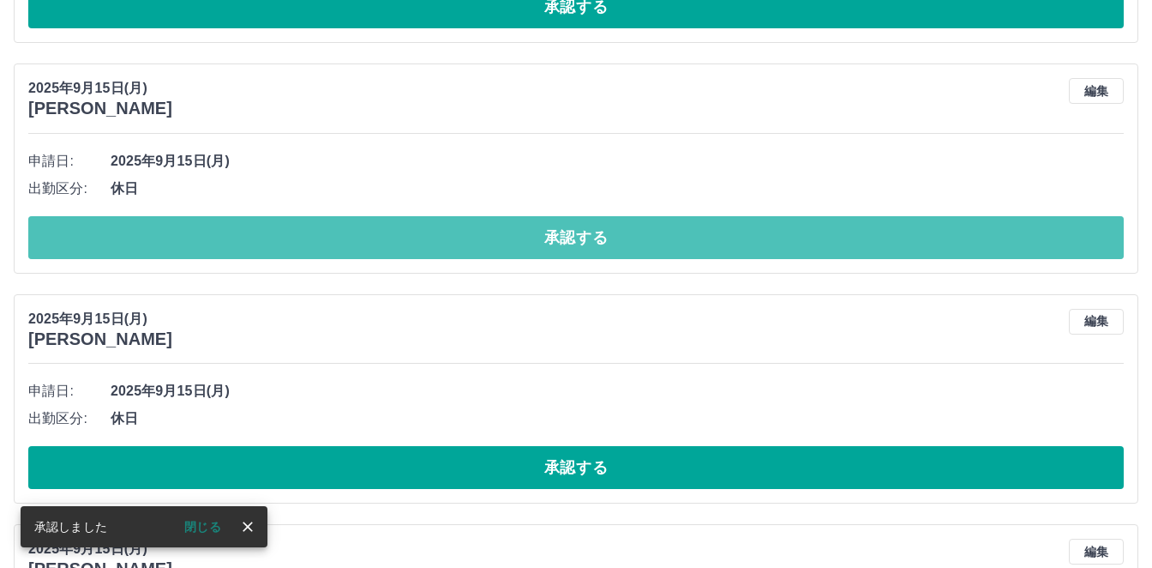
click at [735, 255] on button "承認する" at bounding box center [576, 237] width 1096 height 43
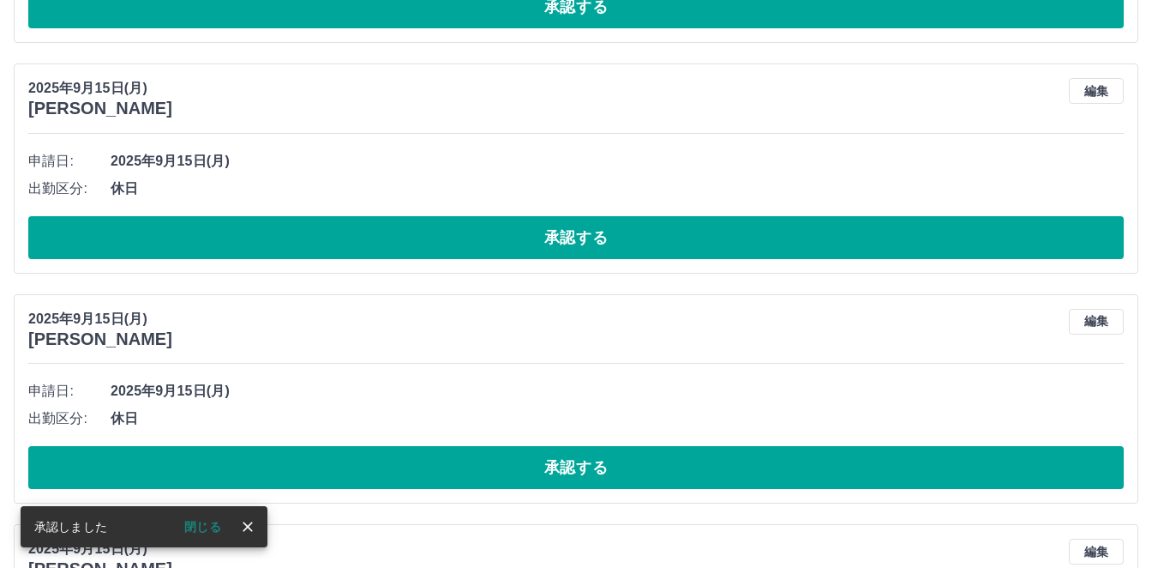
click at [735, 255] on button "承認する" at bounding box center [576, 237] width 1096 height 43
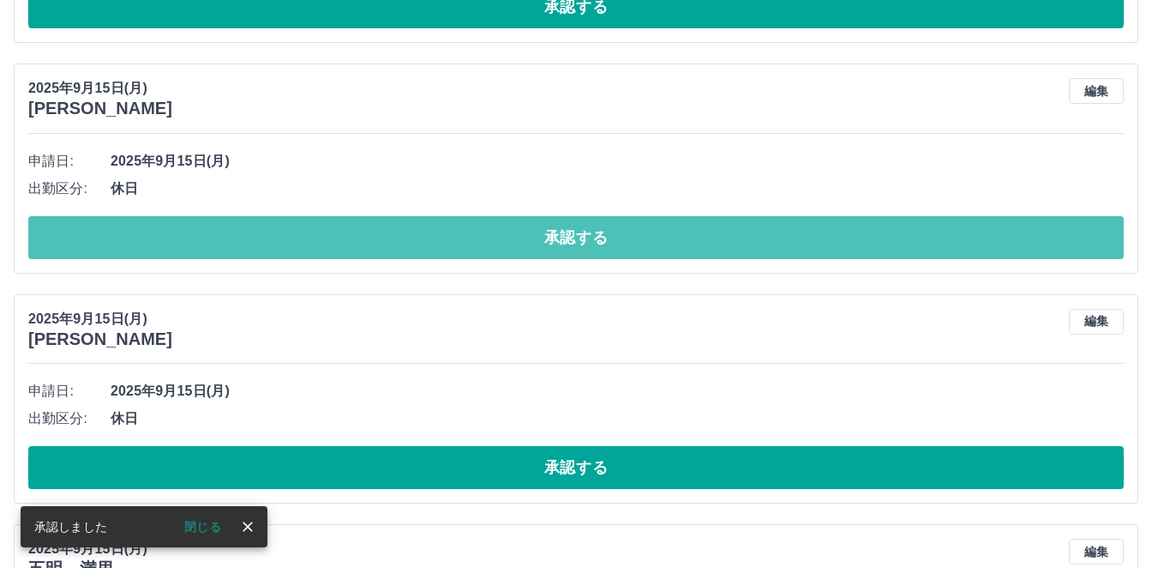
click at [735, 255] on button "承認する" at bounding box center [576, 237] width 1096 height 43
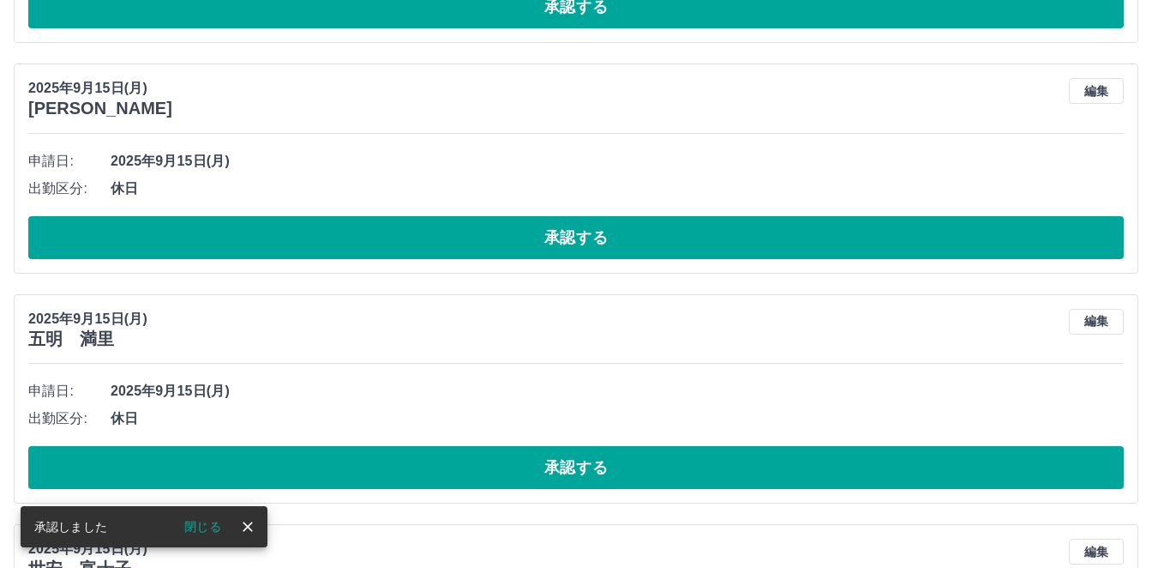
click at [735, 255] on button "承認する" at bounding box center [576, 237] width 1096 height 43
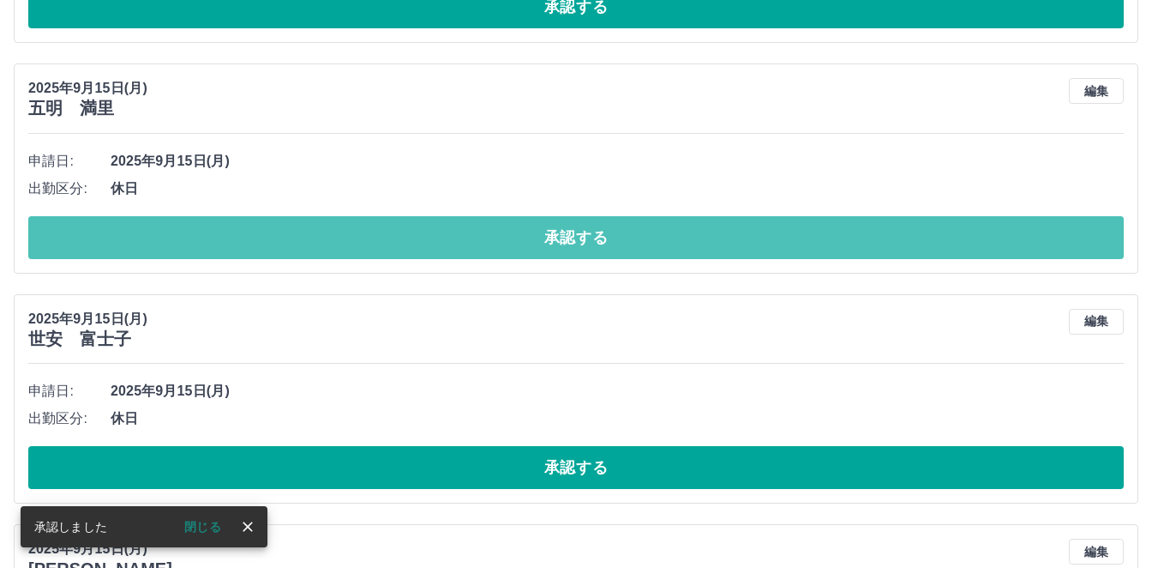
click at [735, 255] on button "承認する" at bounding box center [576, 237] width 1096 height 43
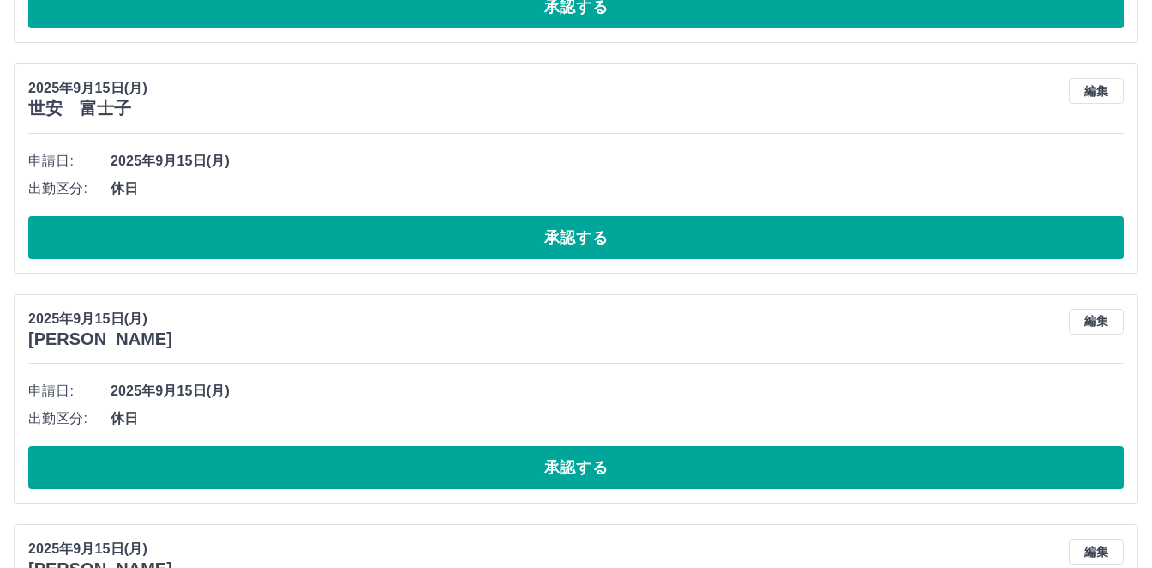
click at [735, 255] on button "承認する" at bounding box center [576, 237] width 1096 height 43
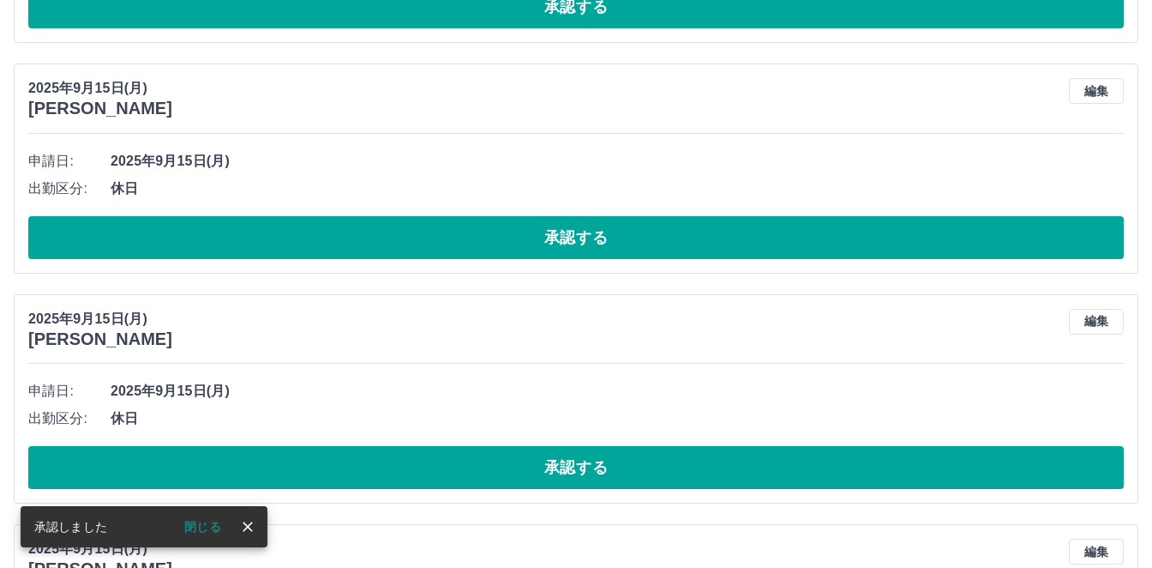
click at [735, 255] on button "承認する" at bounding box center [576, 237] width 1096 height 43
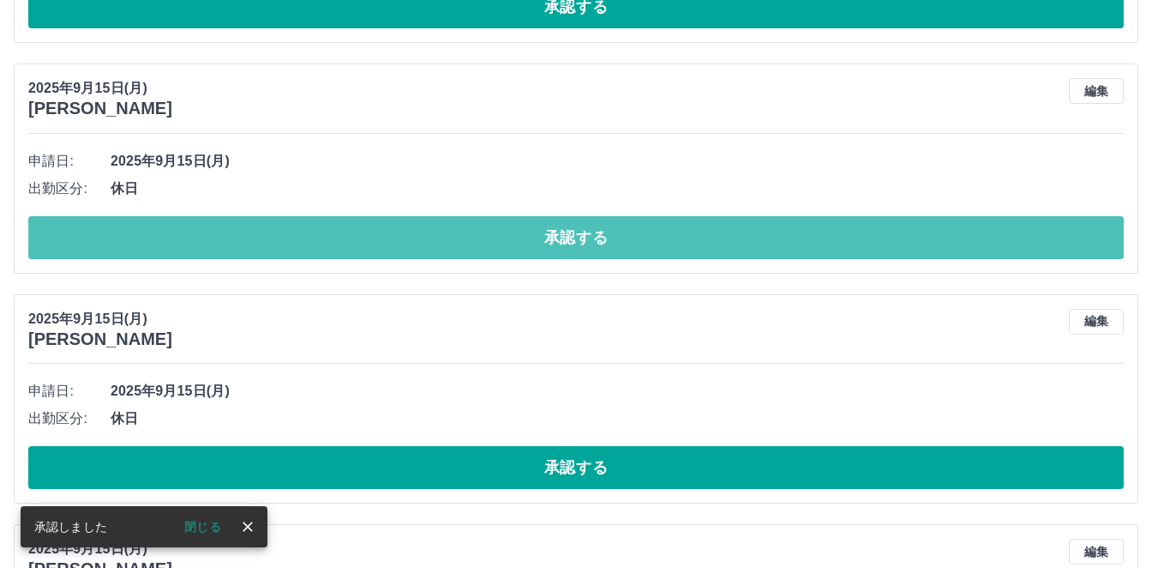
click at [735, 255] on button "承認する" at bounding box center [576, 237] width 1096 height 43
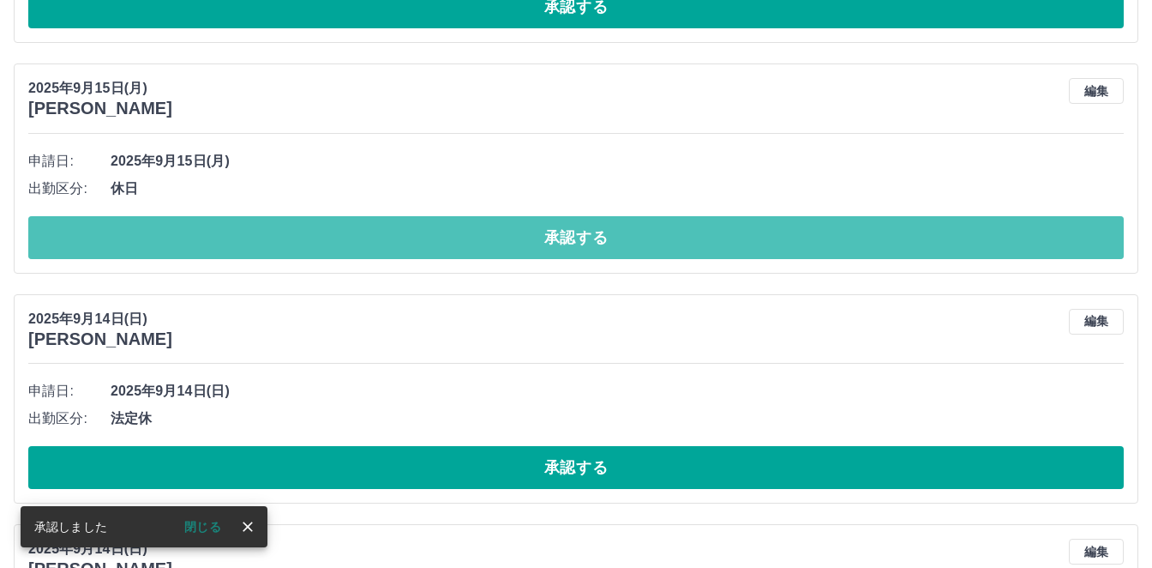
click at [735, 255] on button "承認する" at bounding box center [576, 237] width 1096 height 43
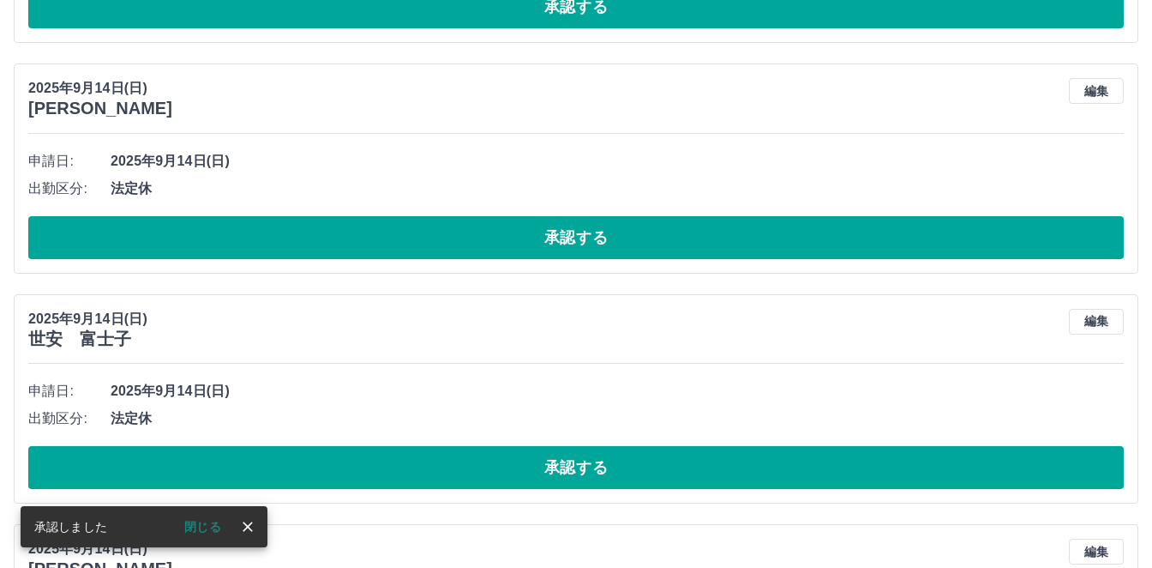
click at [735, 255] on button "承認する" at bounding box center [576, 237] width 1096 height 43
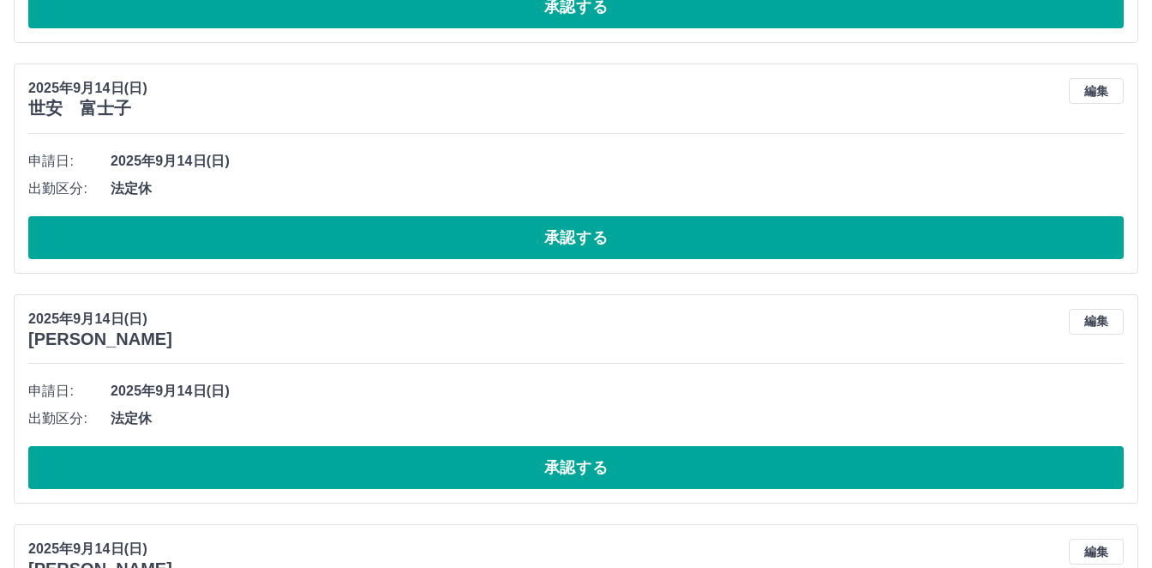
click at [735, 255] on button "承認する" at bounding box center [576, 237] width 1096 height 43
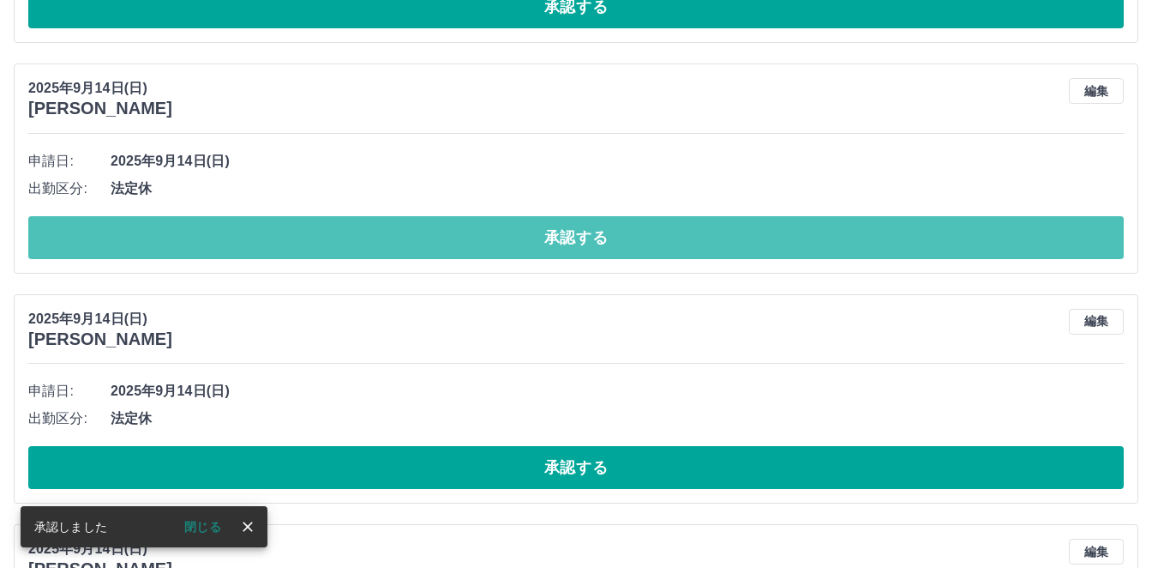
click at [735, 255] on button "承認する" at bounding box center [576, 237] width 1096 height 43
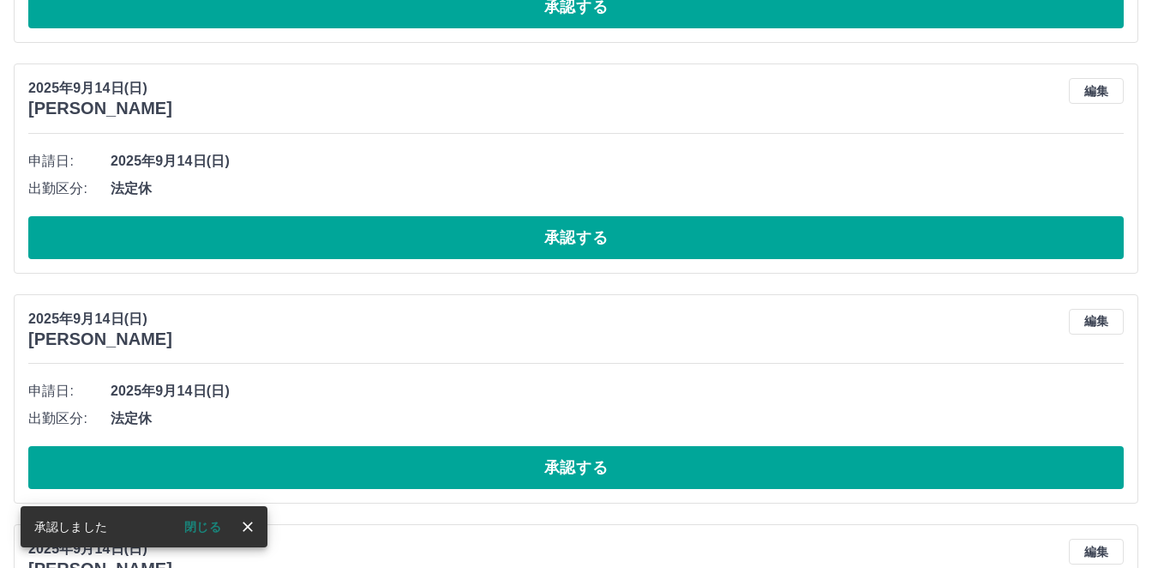
click at [735, 255] on button "承認する" at bounding box center [576, 237] width 1096 height 43
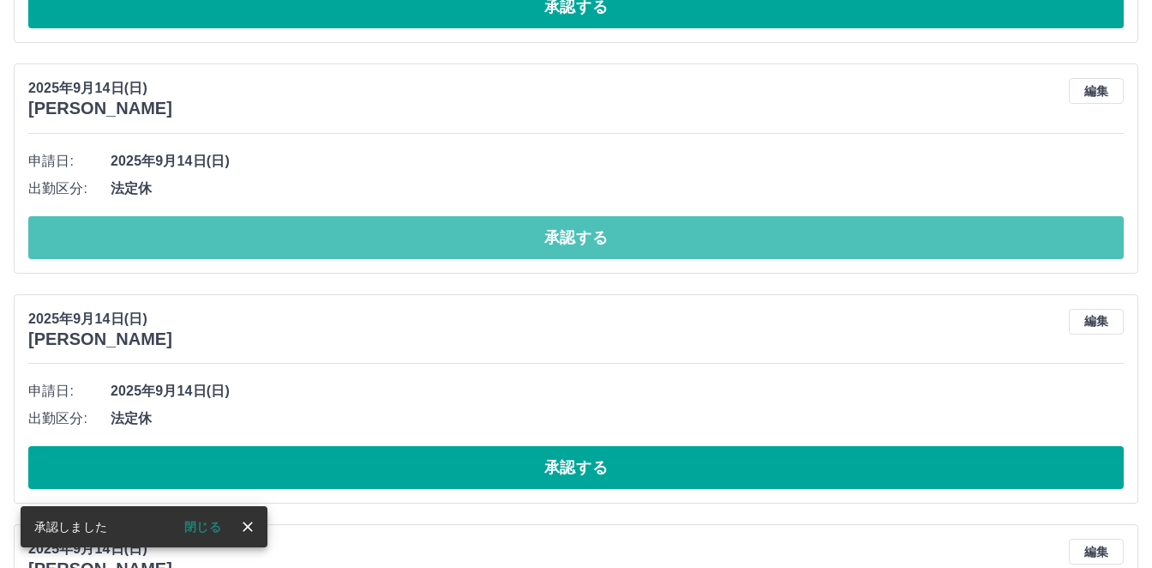
click at [735, 255] on button "承認する" at bounding box center [576, 237] width 1096 height 43
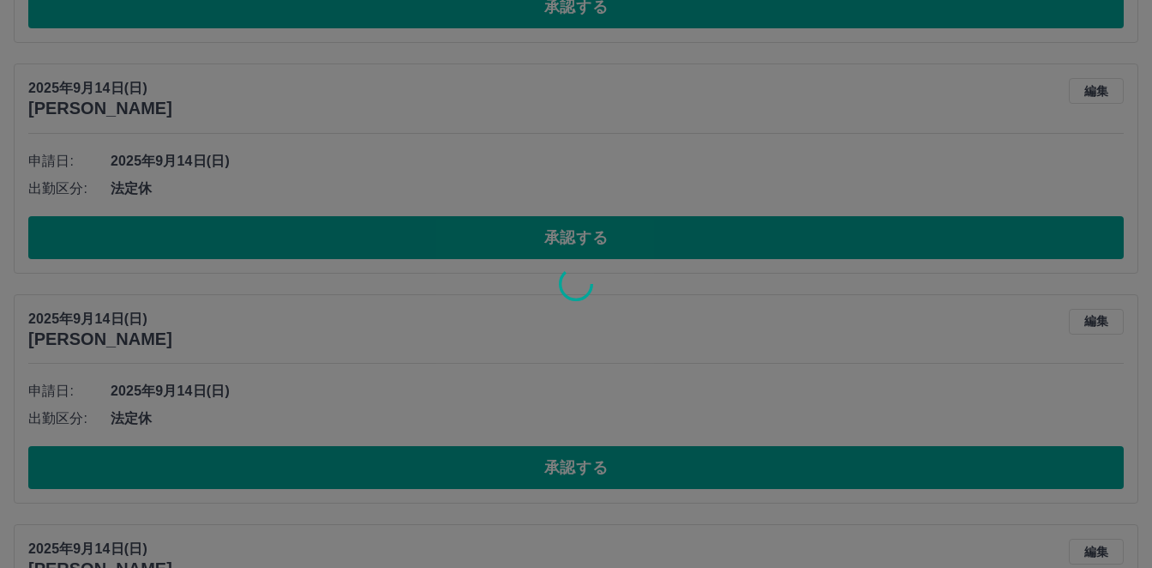
scroll to position [803, 0]
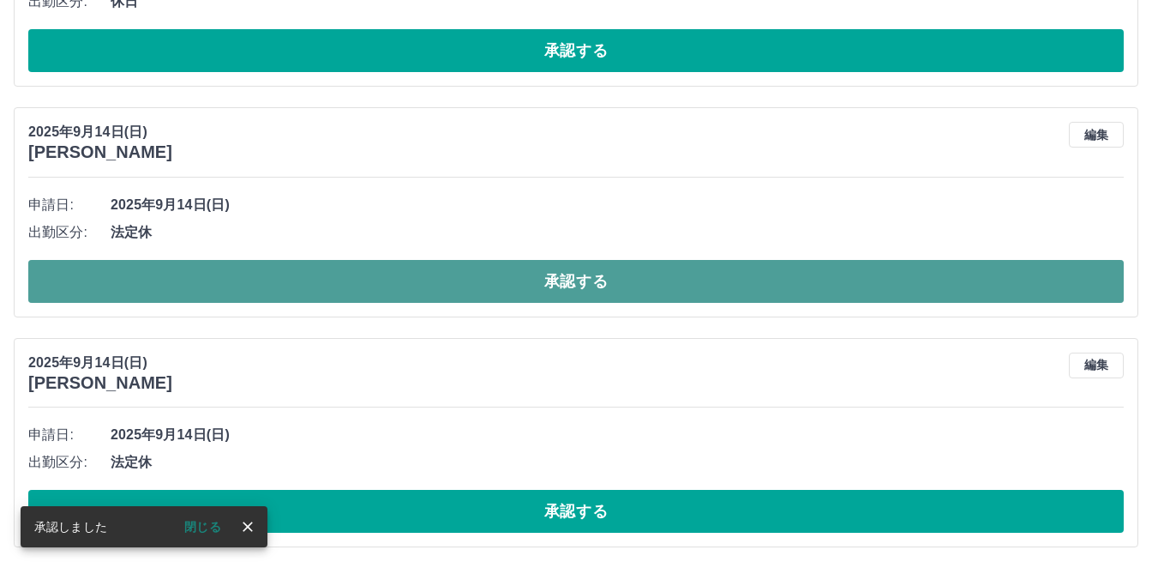
click at [748, 291] on button "承認する" at bounding box center [576, 281] width 1096 height 43
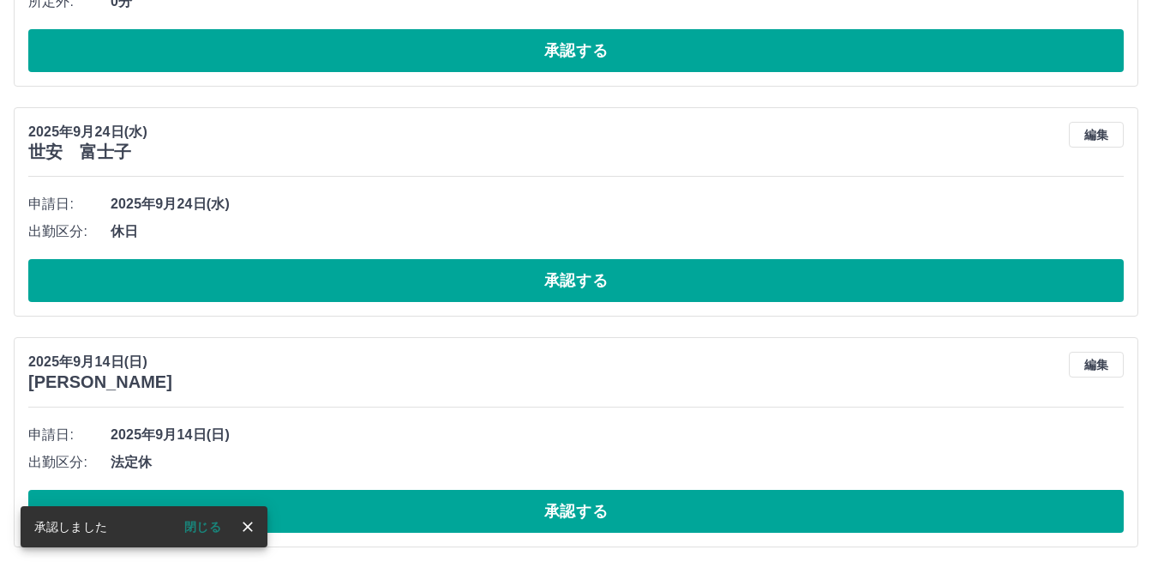
scroll to position [574, 0]
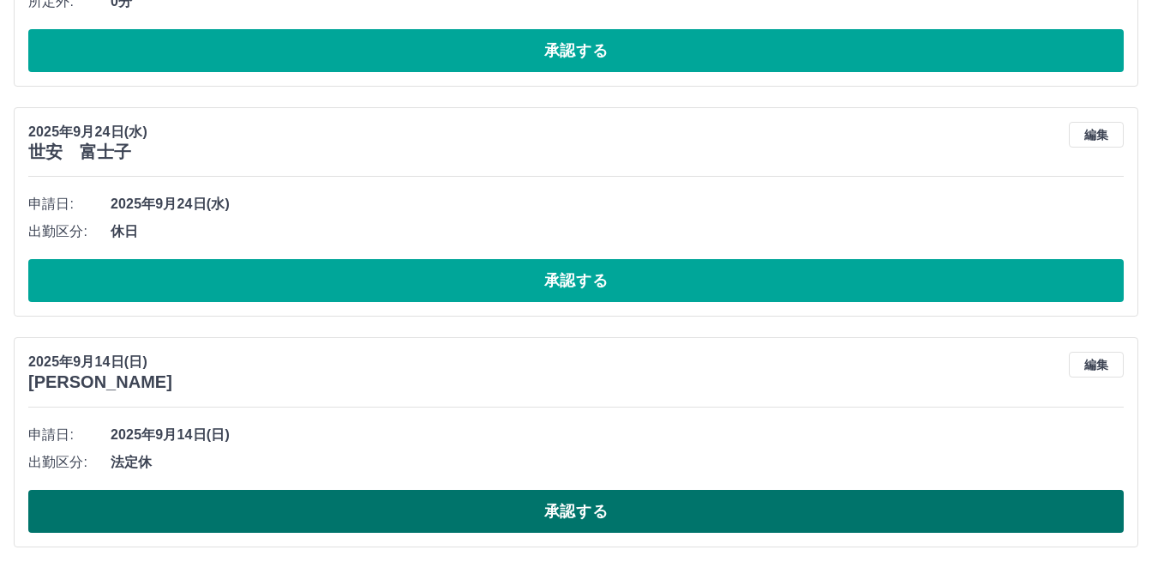
click at [592, 502] on button "承認する" at bounding box center [576, 511] width 1096 height 43
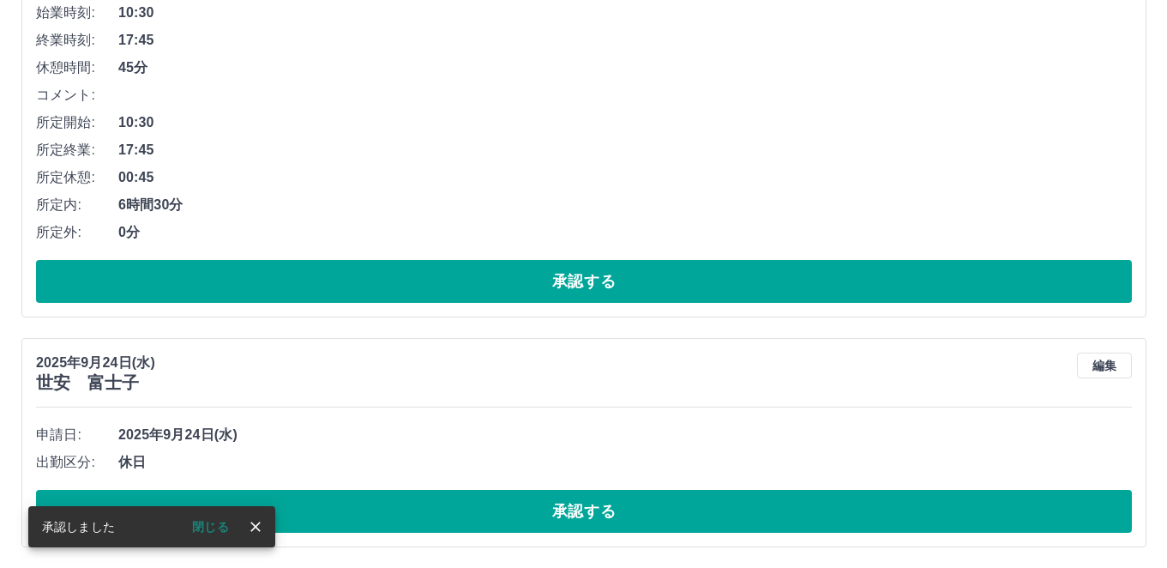
scroll to position [0, 0]
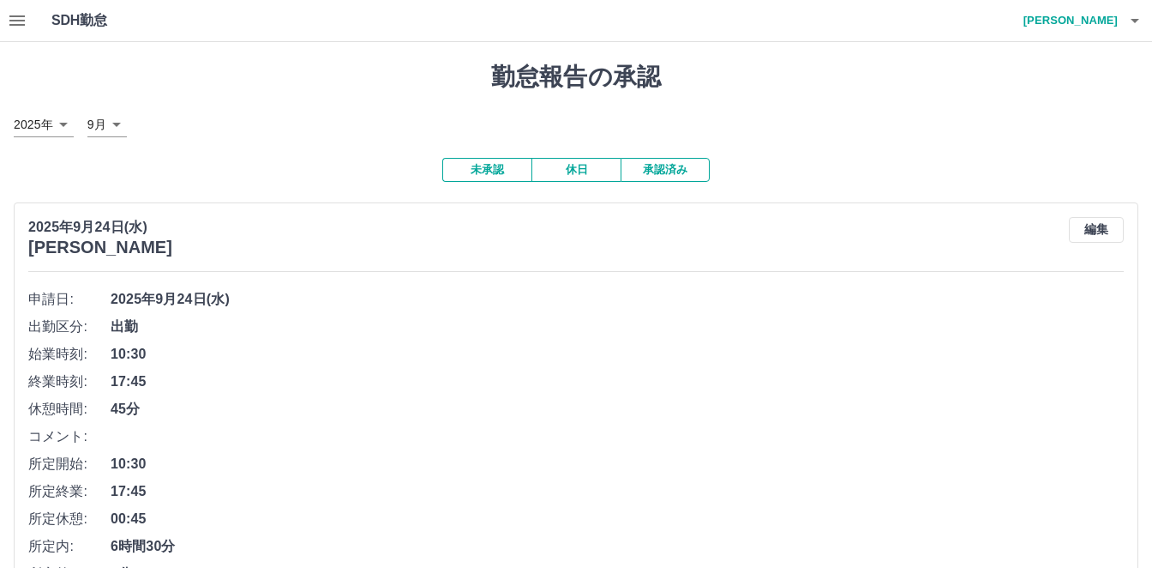
click at [33, 27] on div "SDH勤怠 髙坂　慎一郎" at bounding box center [576, 21] width 1152 height 42
click at [26, 20] on icon "button" at bounding box center [17, 20] width 21 height 21
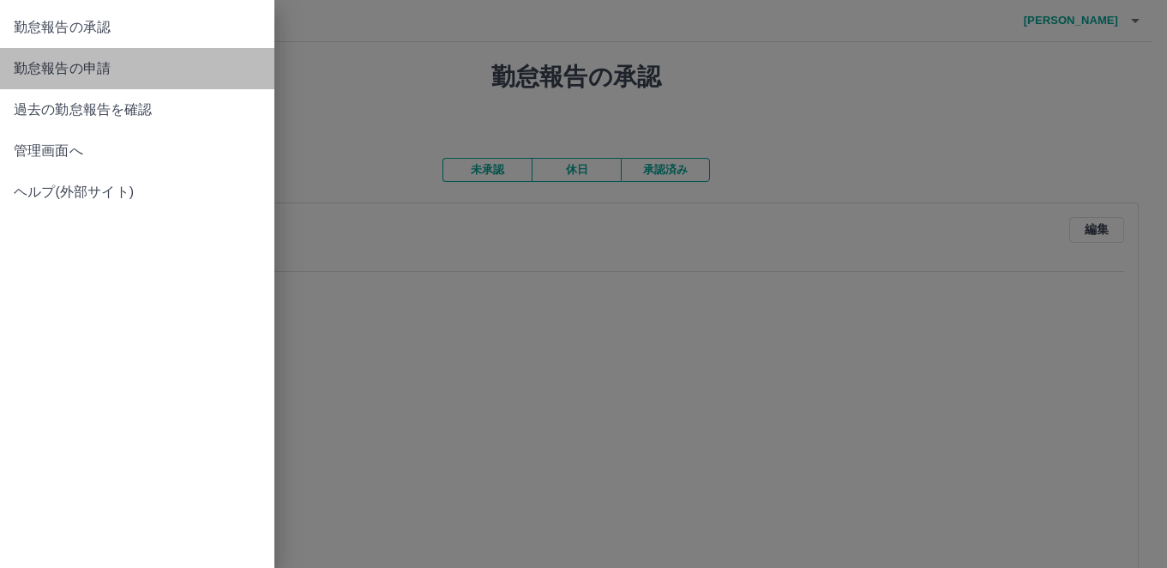
click at [97, 63] on span "勤怠報告の申請" at bounding box center [137, 68] width 247 height 21
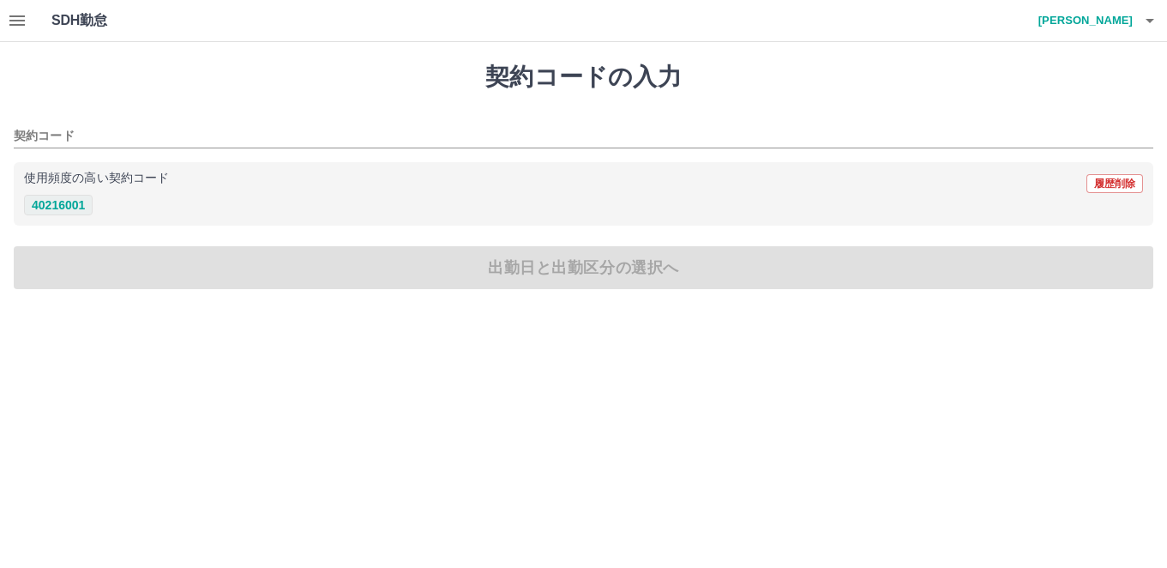
click at [65, 203] on button "40216001" at bounding box center [58, 205] width 69 height 21
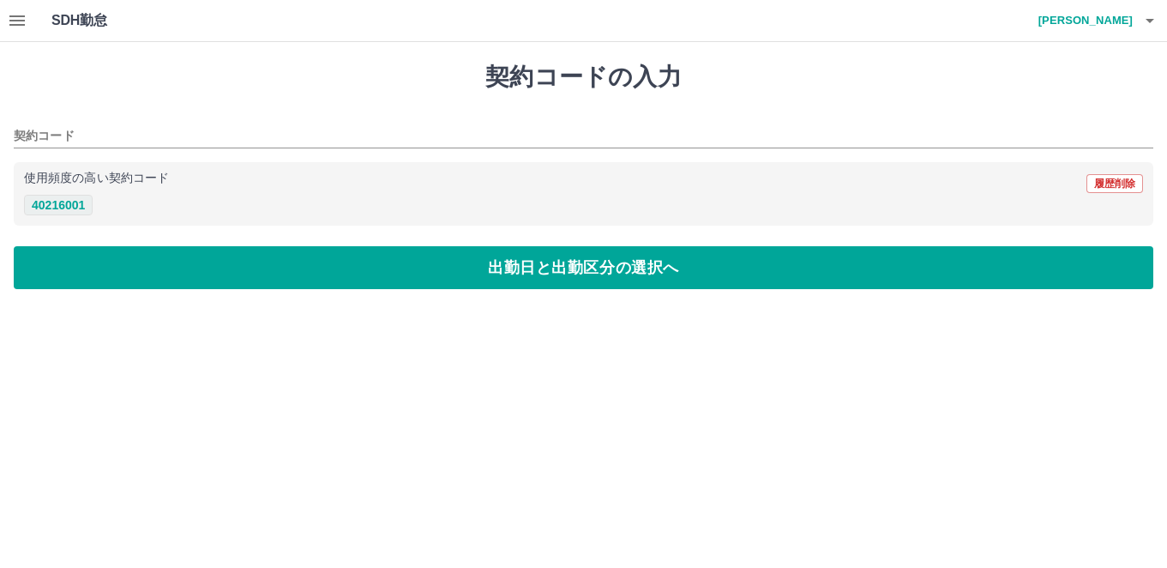
type input "********"
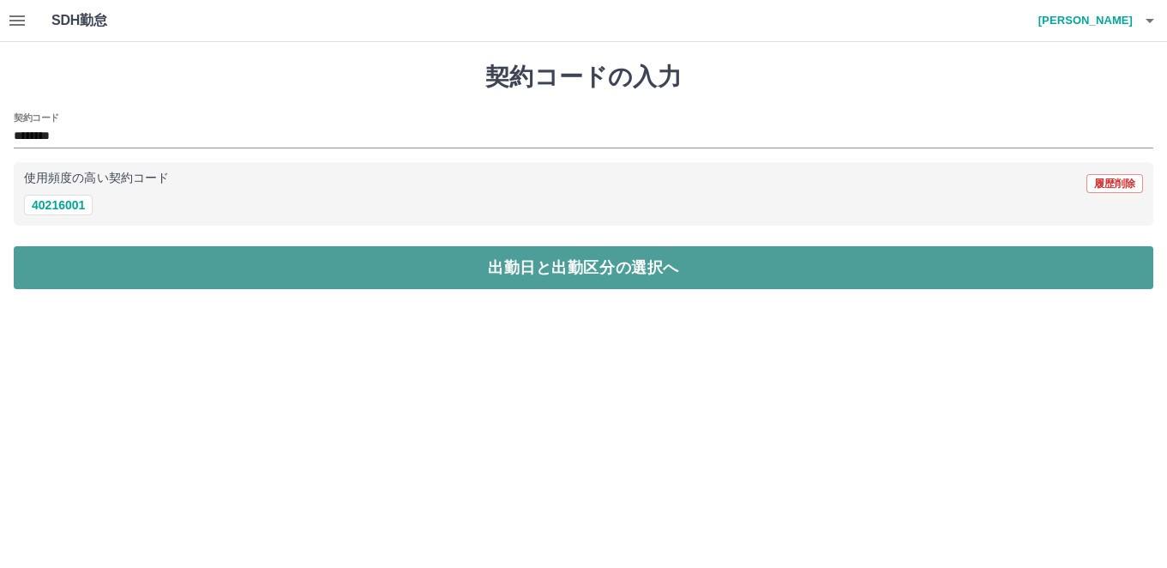
click at [275, 268] on button "出勤日と出勤区分の選択へ" at bounding box center [583, 267] width 1139 height 43
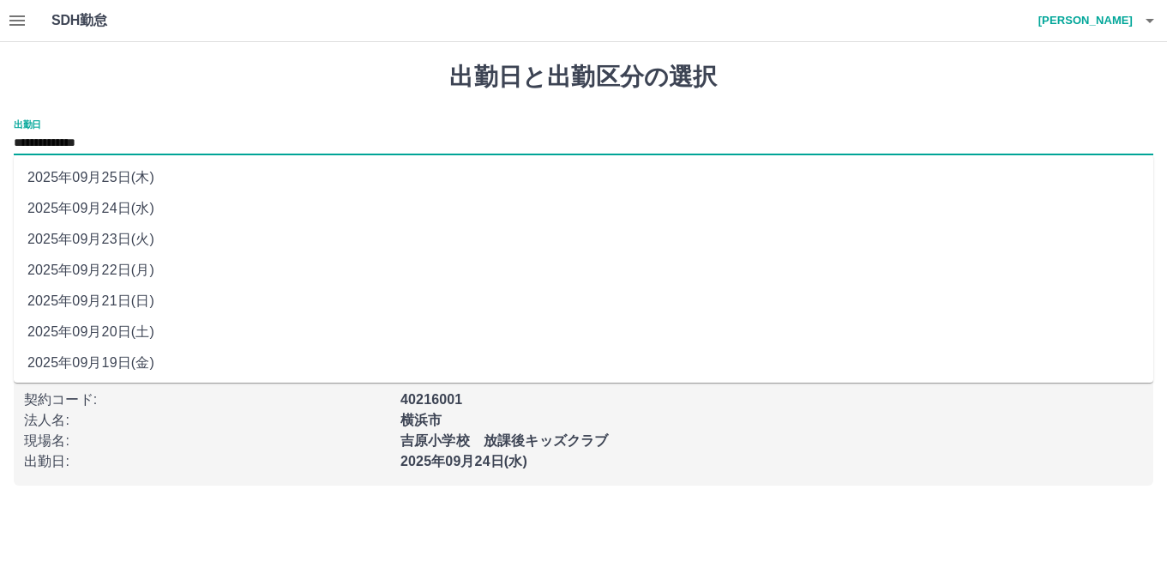
click at [297, 139] on input "**********" at bounding box center [583, 143] width 1139 height 21
drag, startPoint x: 733, startPoint y: 170, endPoint x: 830, endPoint y: 107, distance: 115.3
click at [734, 170] on li "2025年09月25日(木)" at bounding box center [583, 177] width 1139 height 31
type input "**********"
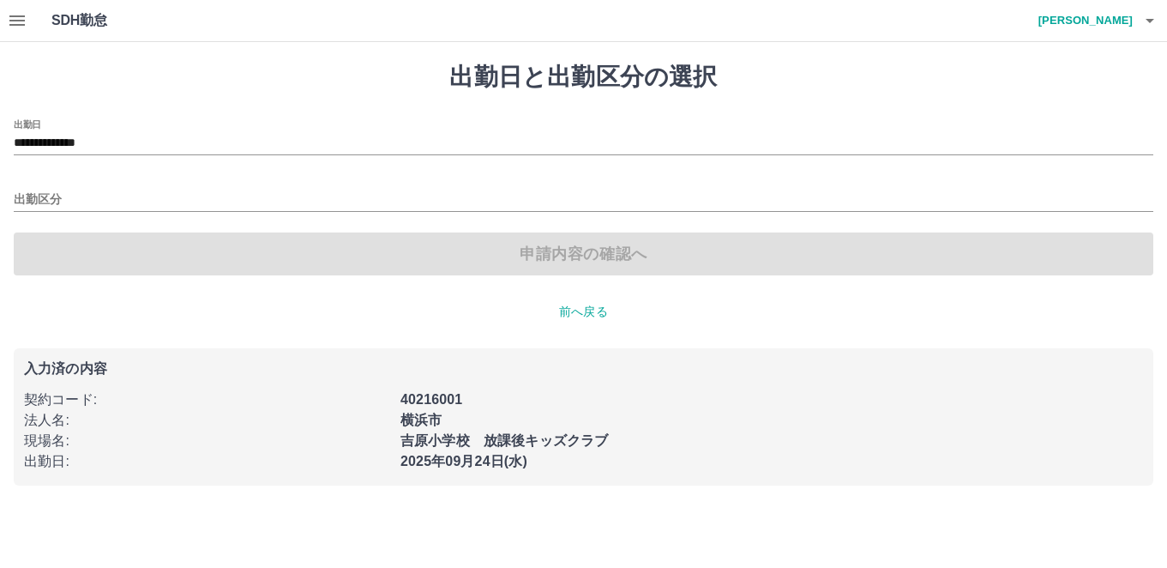
click at [1083, 23] on h4 "髙坂　慎一郎" at bounding box center [1081, 20] width 103 height 41
click at [1066, 128] on li "ログアウト" at bounding box center [1077, 125] width 152 height 31
